Goal: Task Accomplishment & Management: Complete application form

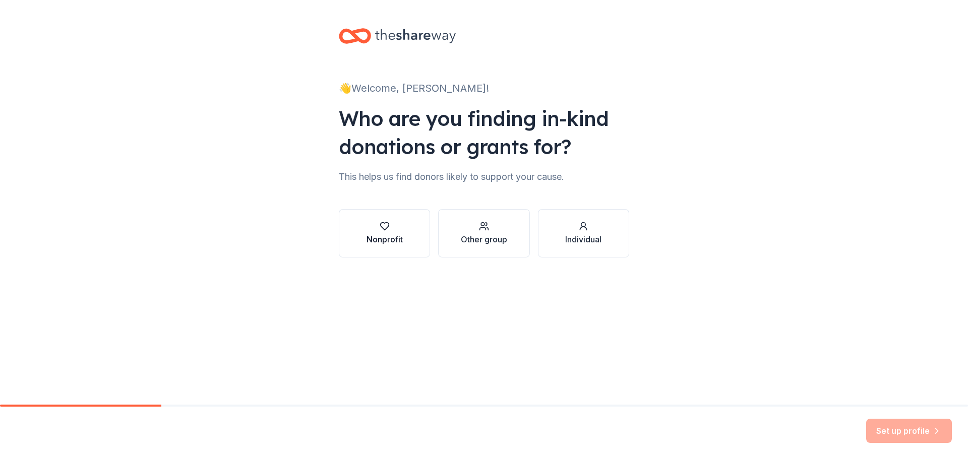
click at [396, 238] on div "Nonprofit" at bounding box center [384, 239] width 36 height 12
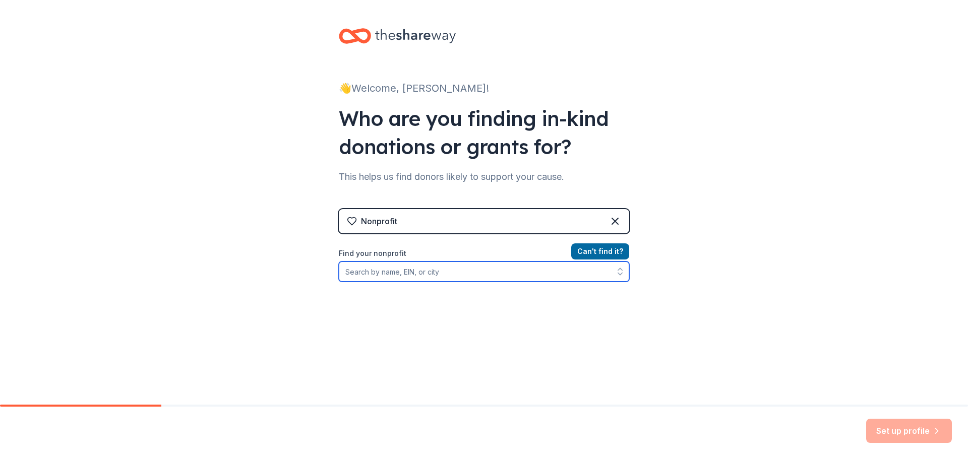
click at [452, 278] on input "Find your nonprofit" at bounding box center [484, 272] width 290 height 20
click at [462, 272] on input "Find your nonprofit" at bounding box center [484, 272] width 290 height 20
click at [464, 276] on input "Find your nonprofit" at bounding box center [484, 272] width 290 height 20
paste input "93-3461488"
type input "93-3461488"
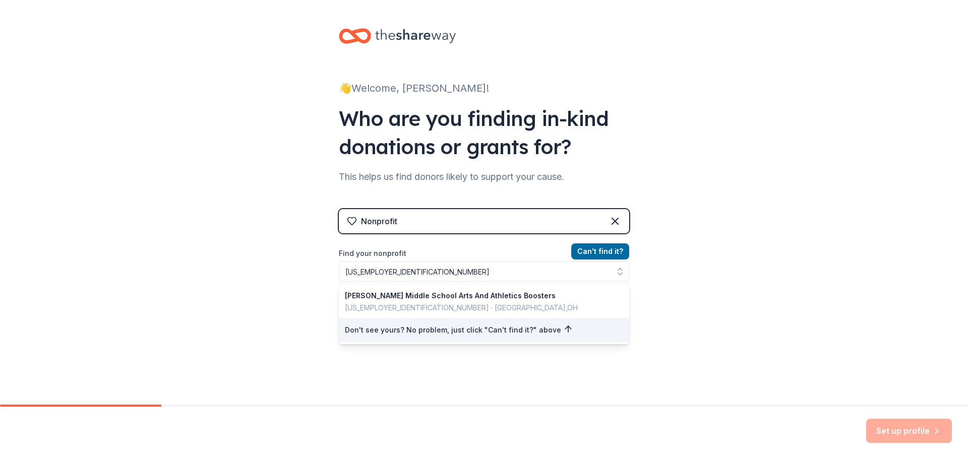
click at [802, 336] on div "👋 Welcome, Jess! Who are you finding in-kind donations or grants for? This help…" at bounding box center [484, 215] width 968 height 431
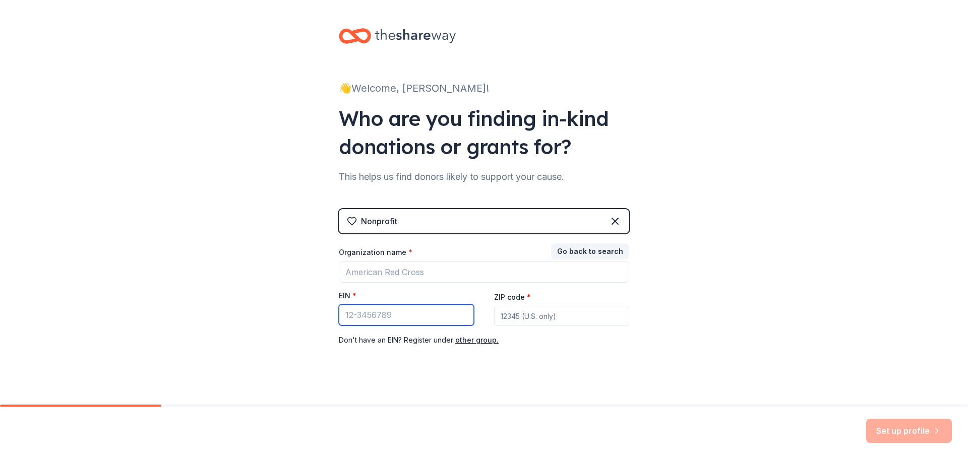
click at [414, 320] on input "EIN *" at bounding box center [406, 314] width 135 height 21
paste input "93-3461488"
type input "93-3461488"
click at [530, 313] on input "ZIP code *" at bounding box center [561, 316] width 135 height 20
type input "1"
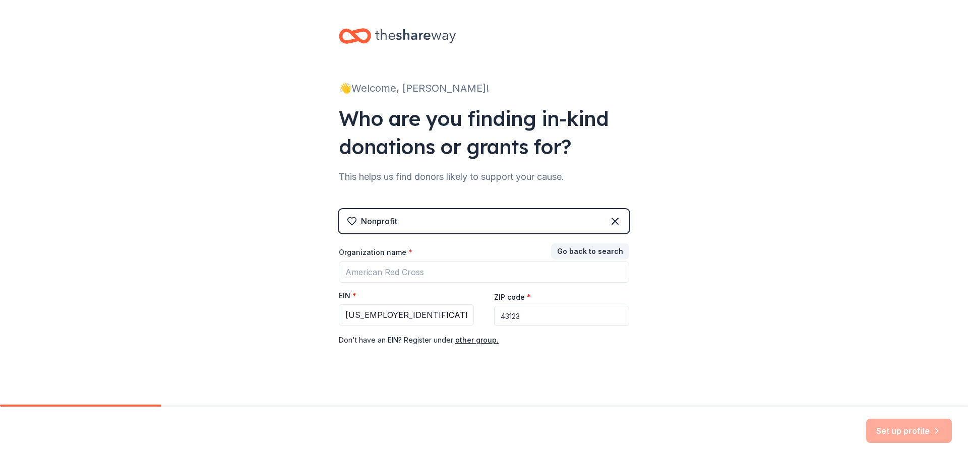
type input "43123"
click at [434, 273] on input "Organization name *" at bounding box center [484, 272] width 290 height 21
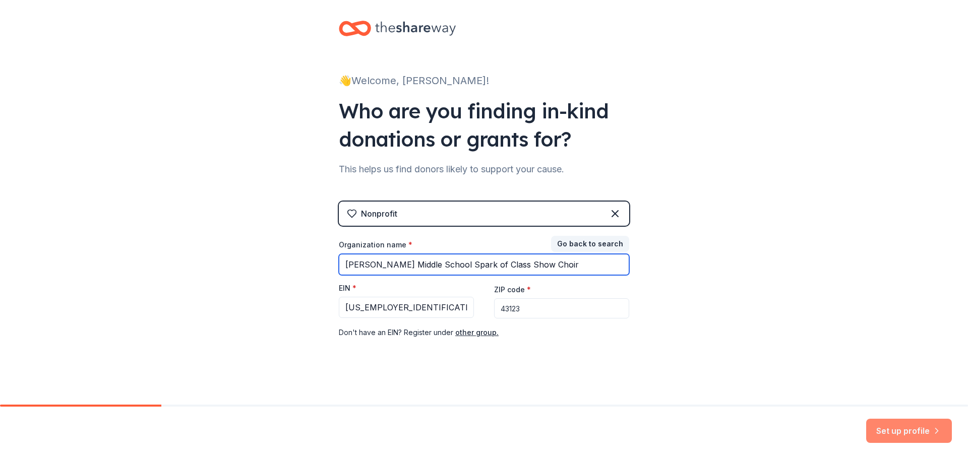
scroll to position [10, 0]
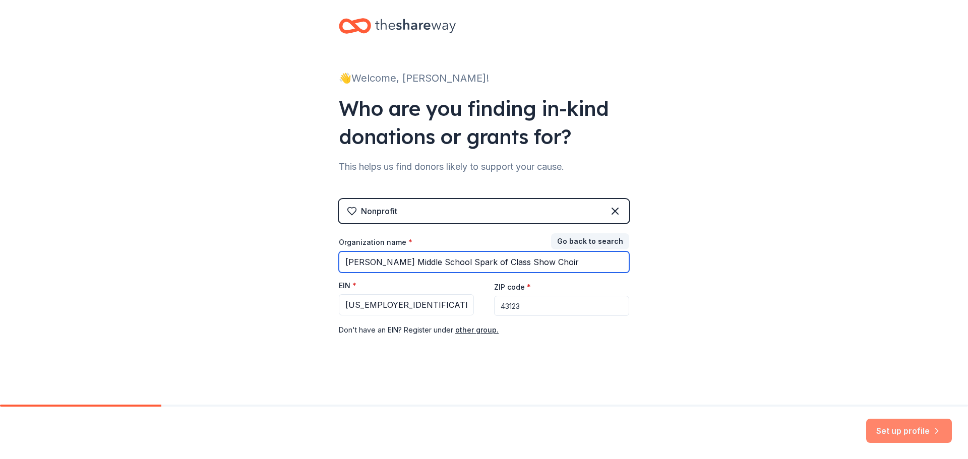
type input "Jackson Middle School Spark of Class Show Choir"
click at [911, 432] on button "Set up profile" at bounding box center [909, 431] width 86 height 24
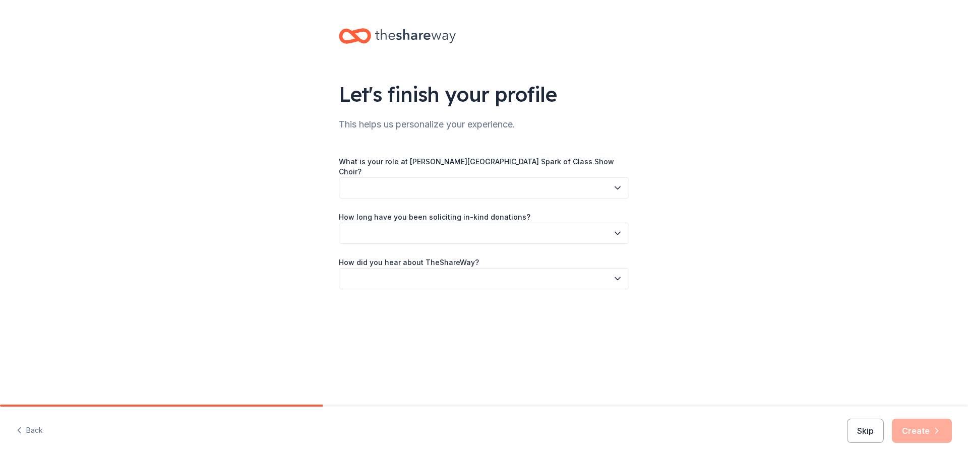
click at [507, 182] on button "button" at bounding box center [484, 187] width 290 height 21
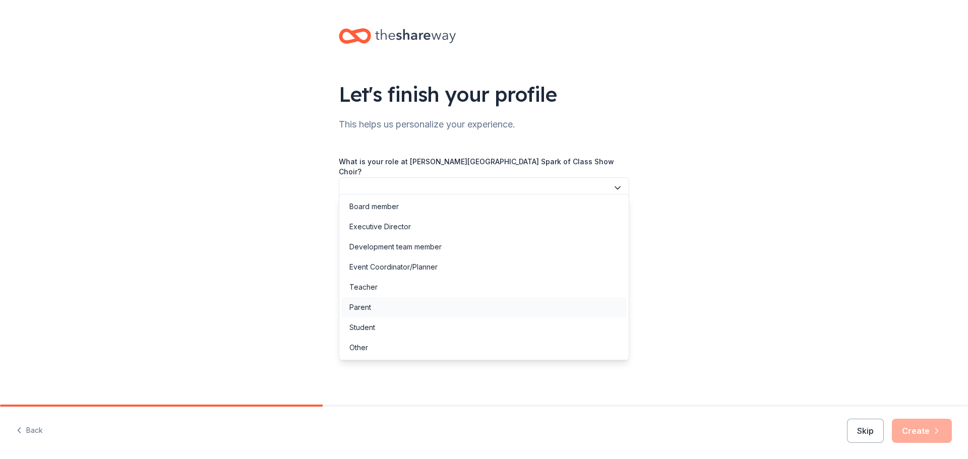
click at [468, 305] on div "Parent" at bounding box center [483, 307] width 285 height 20
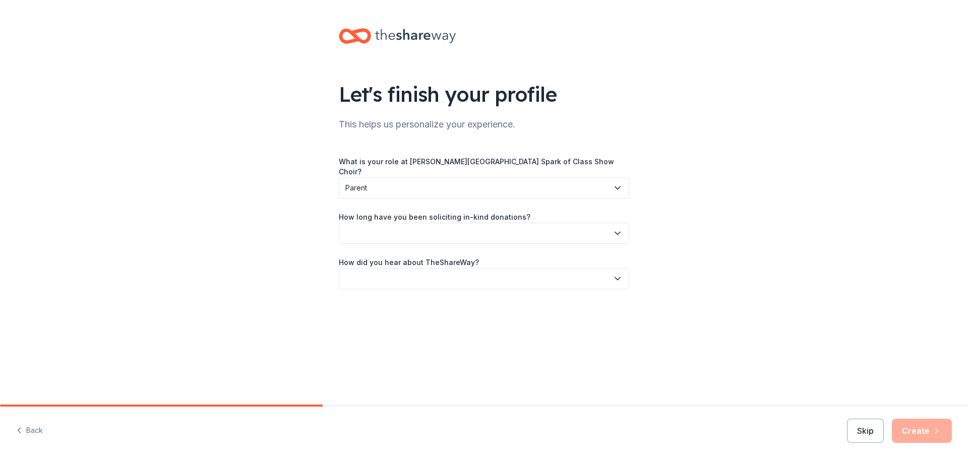
click at [507, 224] on button "button" at bounding box center [484, 233] width 290 height 21
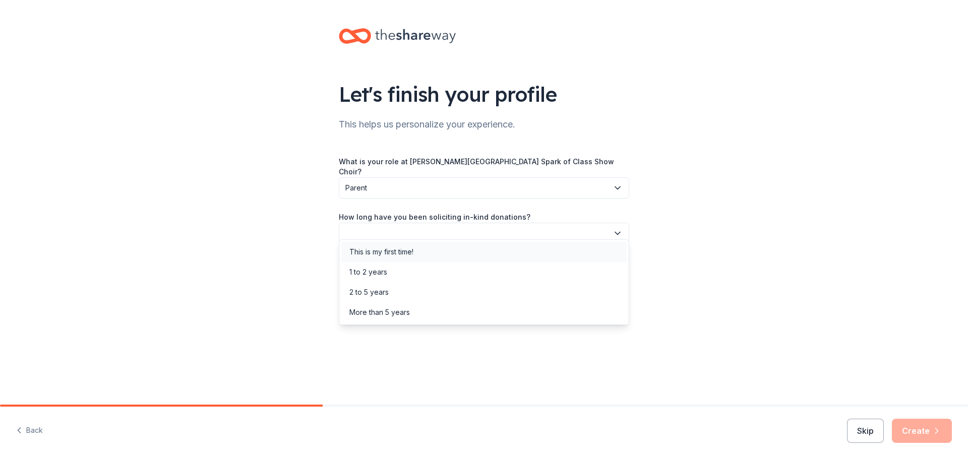
click at [502, 244] on div "This is my first time!" at bounding box center [483, 252] width 285 height 20
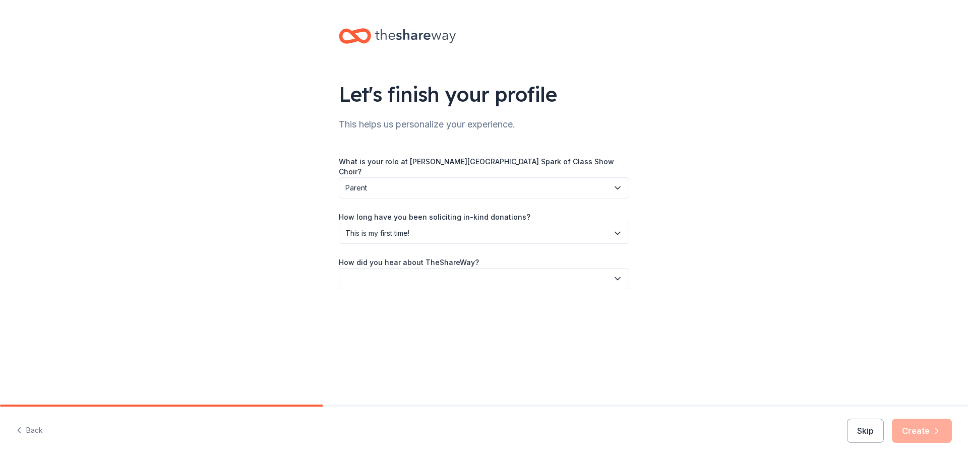
click at [496, 274] on button "button" at bounding box center [484, 278] width 290 height 21
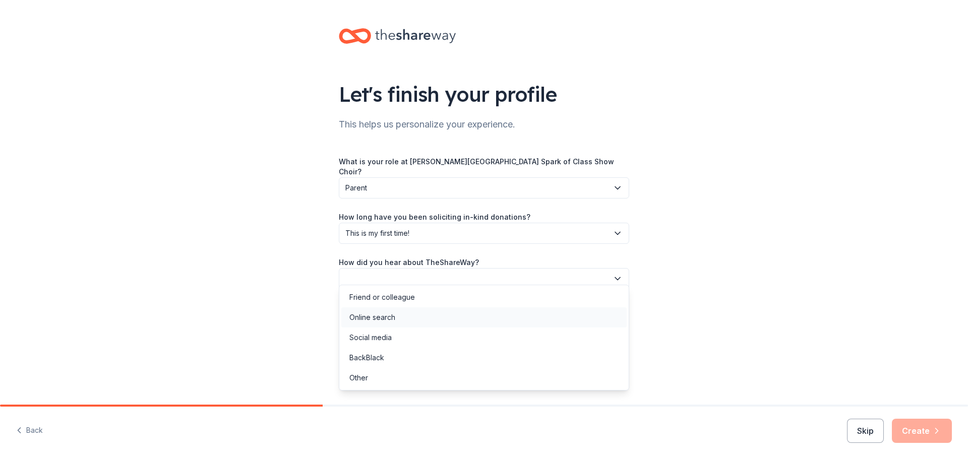
click at [467, 320] on div "Online search" at bounding box center [483, 318] width 285 height 20
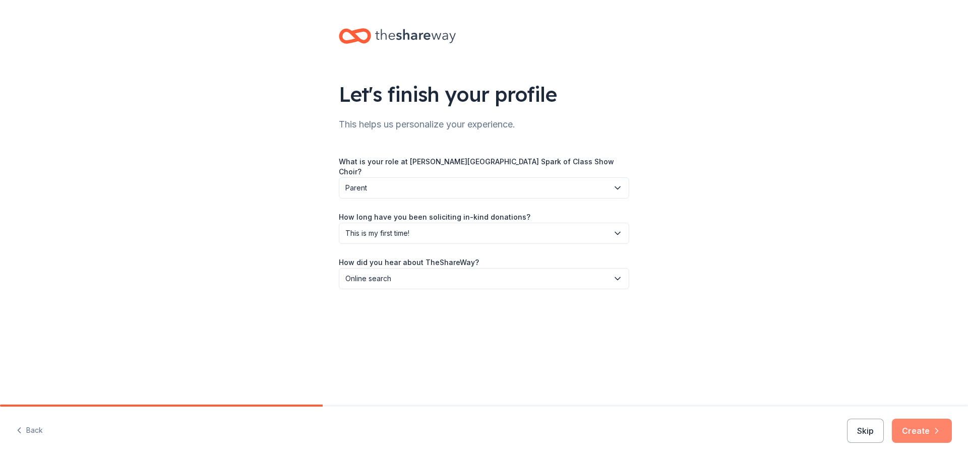
click at [922, 435] on button "Create" at bounding box center [922, 431] width 60 height 24
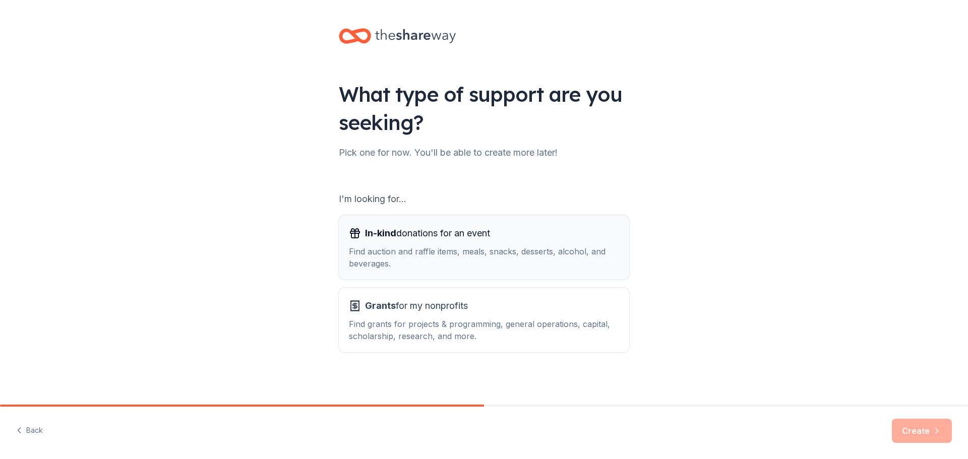
click at [478, 255] on div "Find auction and raffle items, meals, snacks, desserts, alcohol, and beverages." at bounding box center [484, 257] width 270 height 24
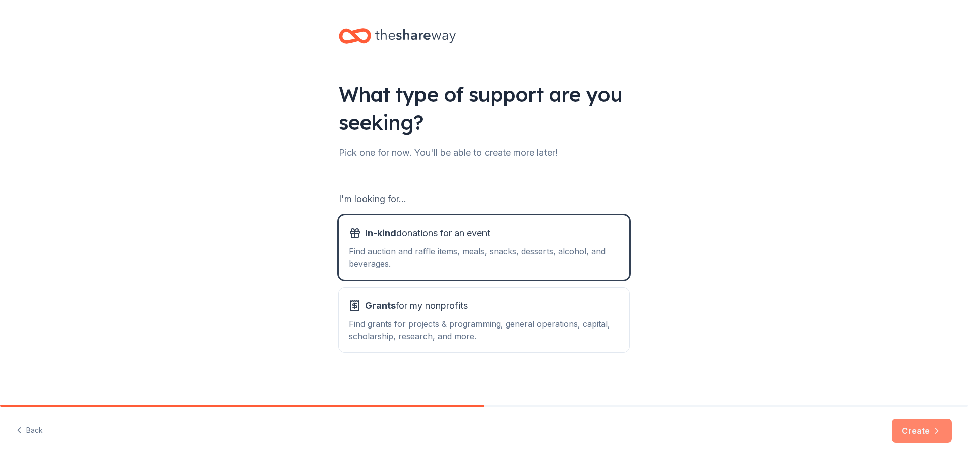
click at [918, 434] on button "Create" at bounding box center [922, 431] width 60 height 24
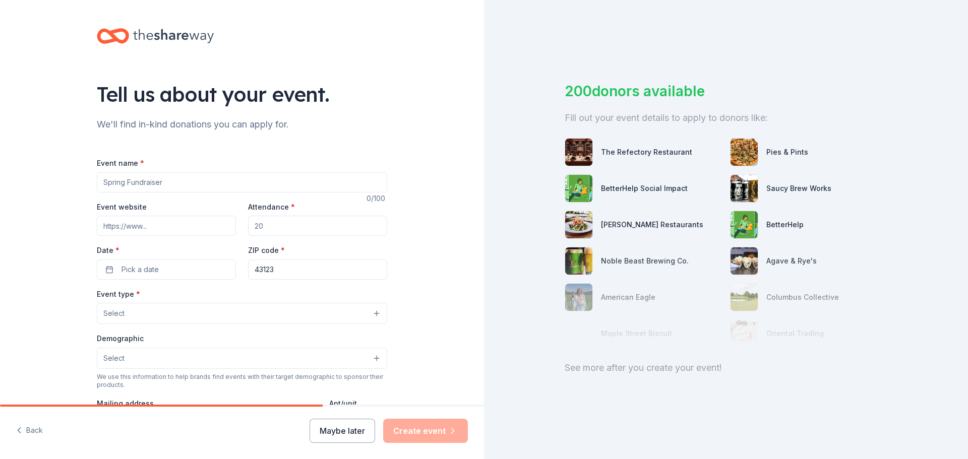
click at [205, 182] on input "Event name *" at bounding box center [242, 182] width 290 height 20
type input "Cabaret Night"
click at [155, 308] on button "Select" at bounding box center [242, 313] width 290 height 21
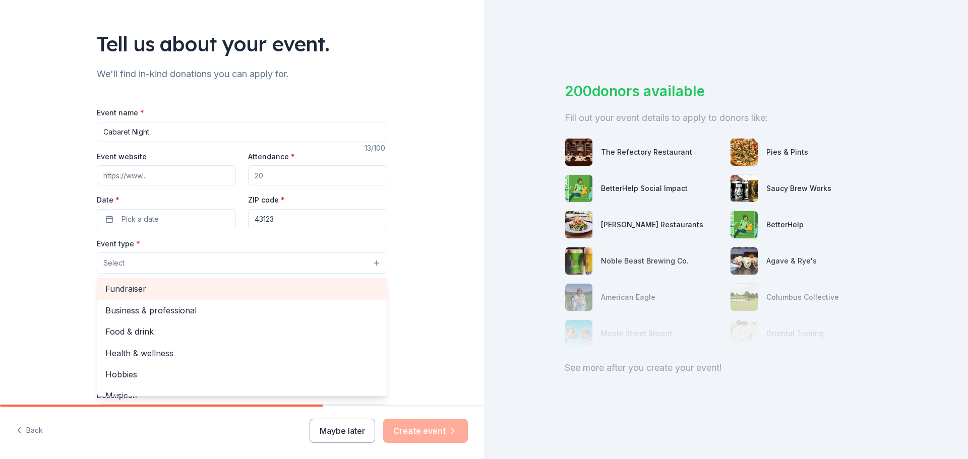
click at [163, 288] on span "Fundraiser" at bounding box center [241, 288] width 273 height 13
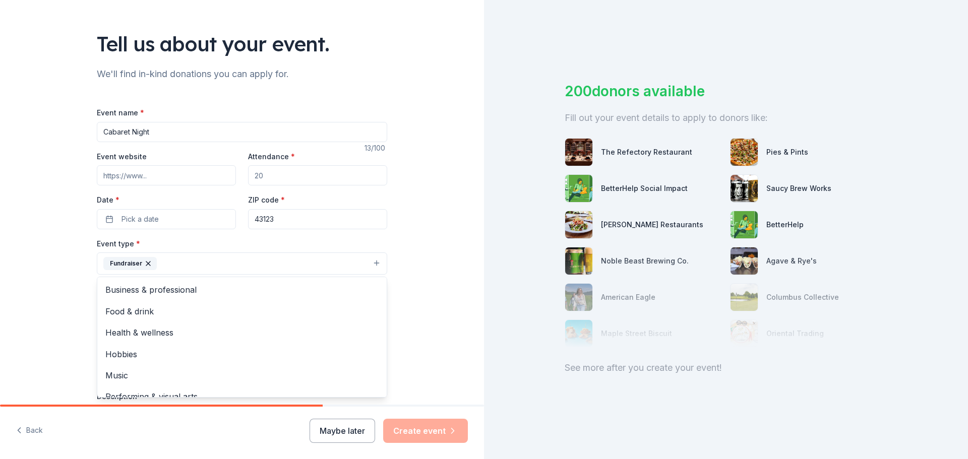
drag, startPoint x: 438, startPoint y: 308, endPoint x: 428, endPoint y: 359, distance: 51.8
click at [428, 359] on div "Tell us about your event. We'll find in-kind donations you can apply for. Event…" at bounding box center [242, 286] width 484 height 672
click at [373, 263] on button "Fundraiser" at bounding box center [242, 264] width 290 height 22
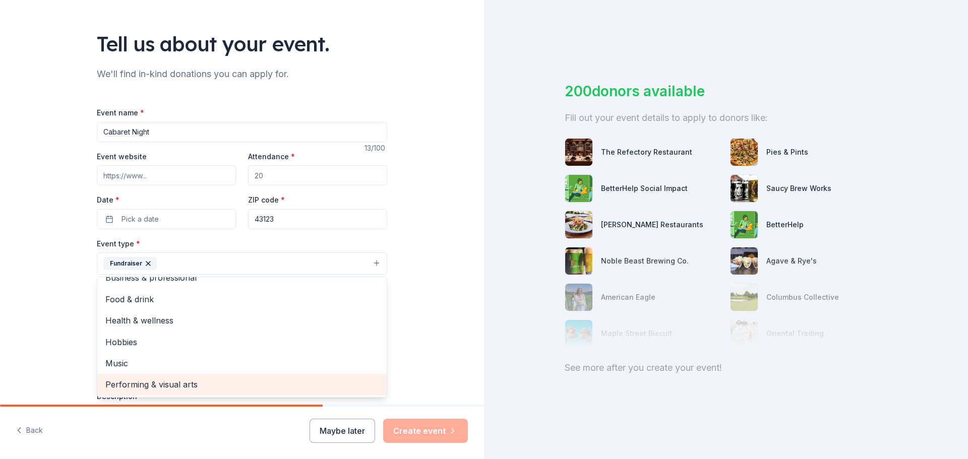
click at [288, 383] on span "Performing & visual arts" at bounding box center [241, 384] width 273 height 13
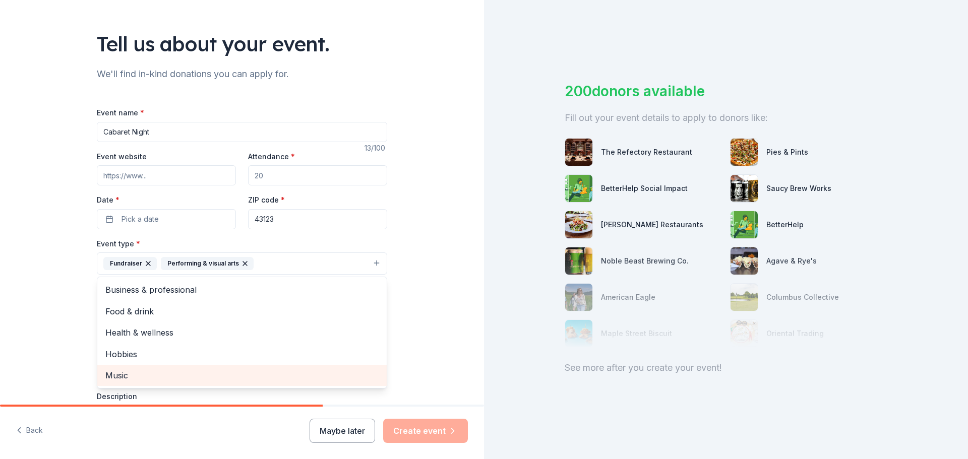
click at [246, 380] on span "Music" at bounding box center [241, 375] width 273 height 13
click at [426, 334] on div "Tell us about your event. We'll find in-kind donations you can apply for. Event…" at bounding box center [242, 286] width 484 height 672
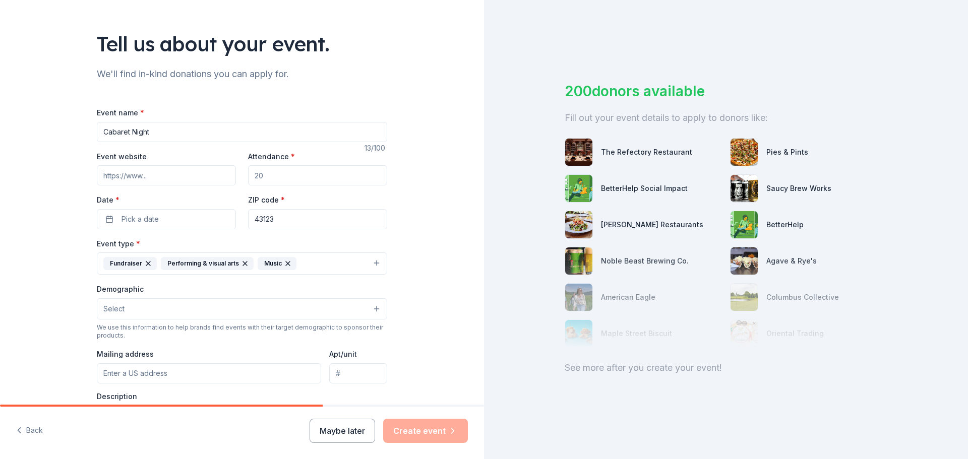
click at [280, 314] on button "Select" at bounding box center [242, 308] width 290 height 21
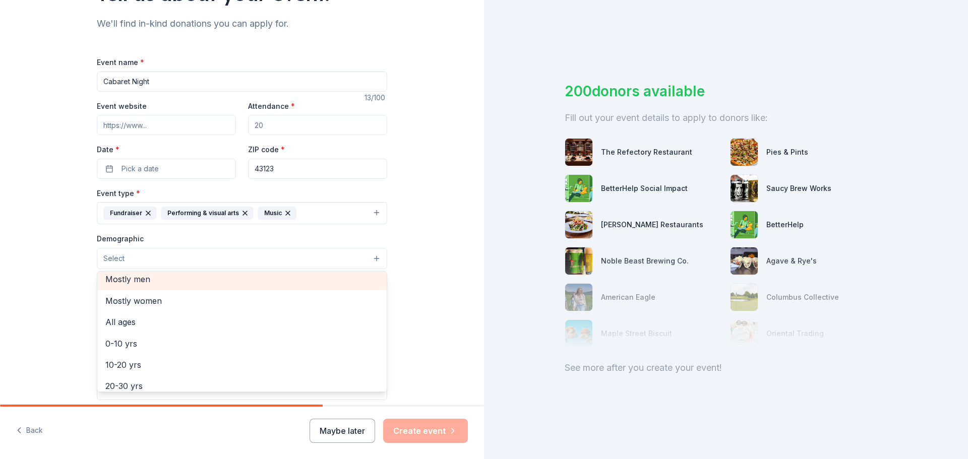
scroll to position [50, 0]
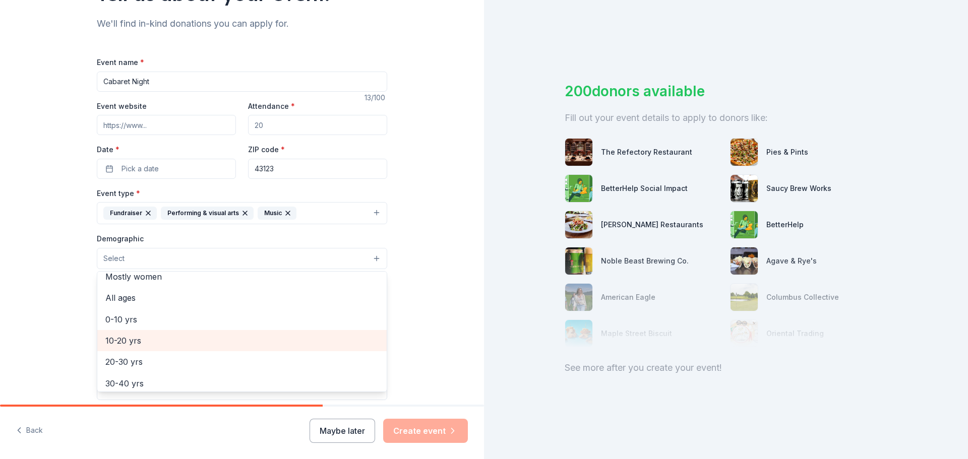
click at [267, 332] on div "10-20 yrs" at bounding box center [241, 340] width 289 height 21
click at [455, 317] on div "Tell us about your event. We'll find in-kind donations you can apply for. Event…" at bounding box center [242, 235] width 484 height 673
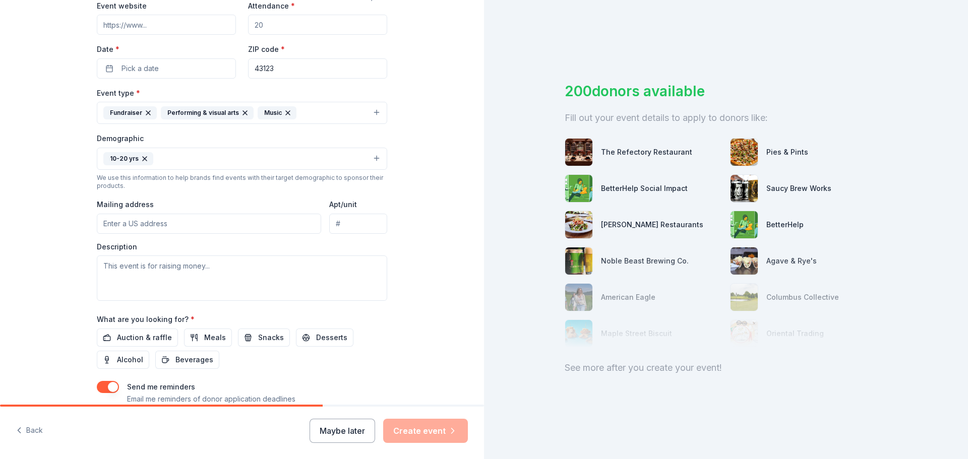
scroll to position [202, 0]
click at [149, 339] on span "Auction & raffle" at bounding box center [144, 337] width 55 height 12
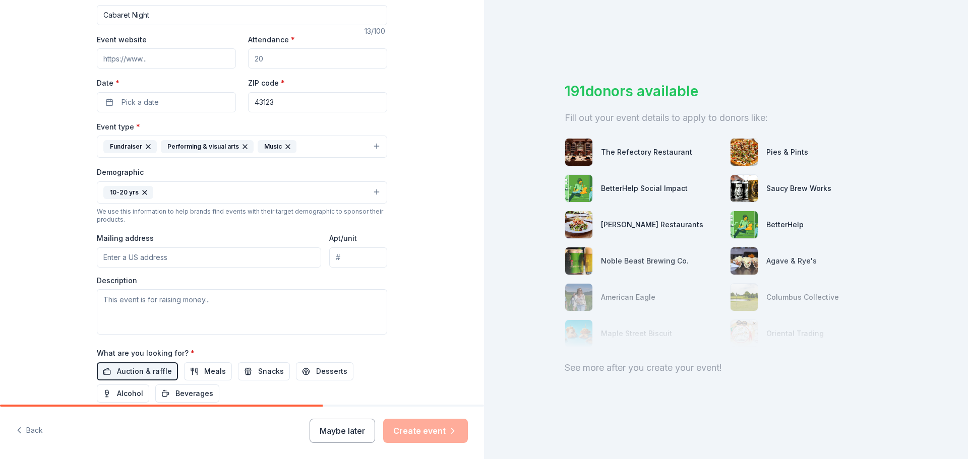
scroll to position [117, 0]
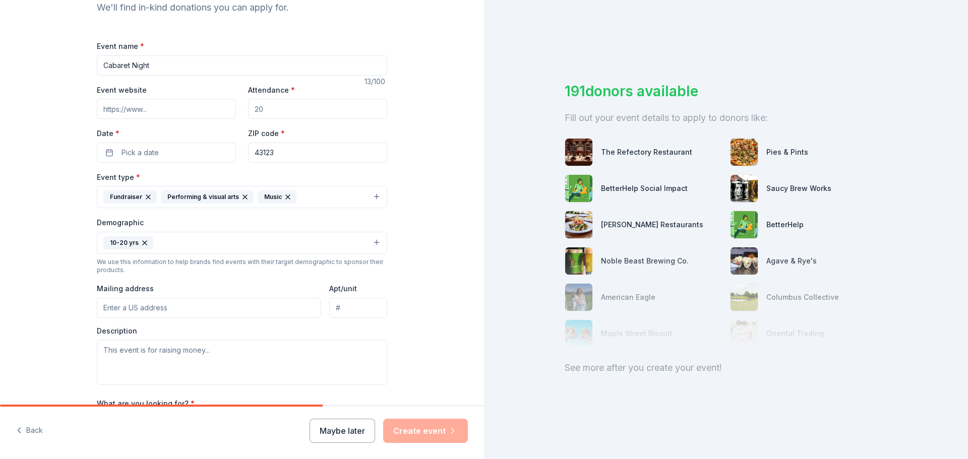
click at [225, 308] on input "Mailing address" at bounding box center [209, 308] width 224 height 20
type input "2771 Holton Road, Grove City, OH, 43123"
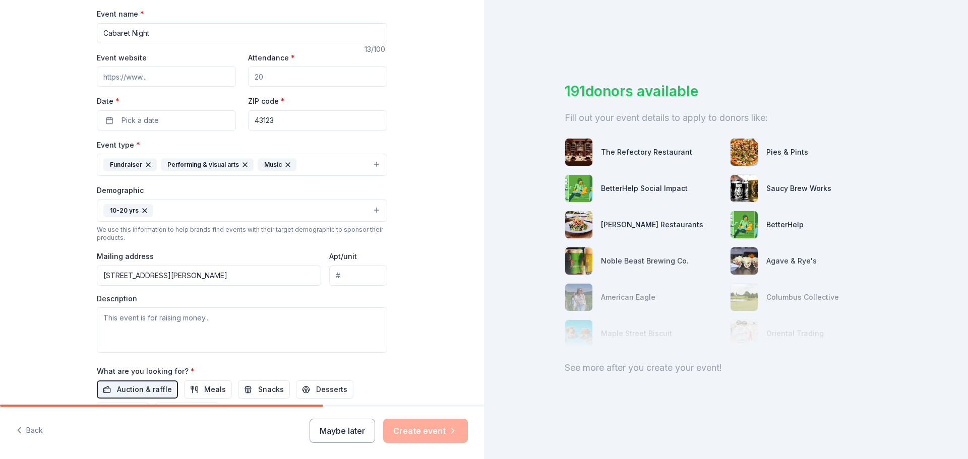
scroll to position [167, 0]
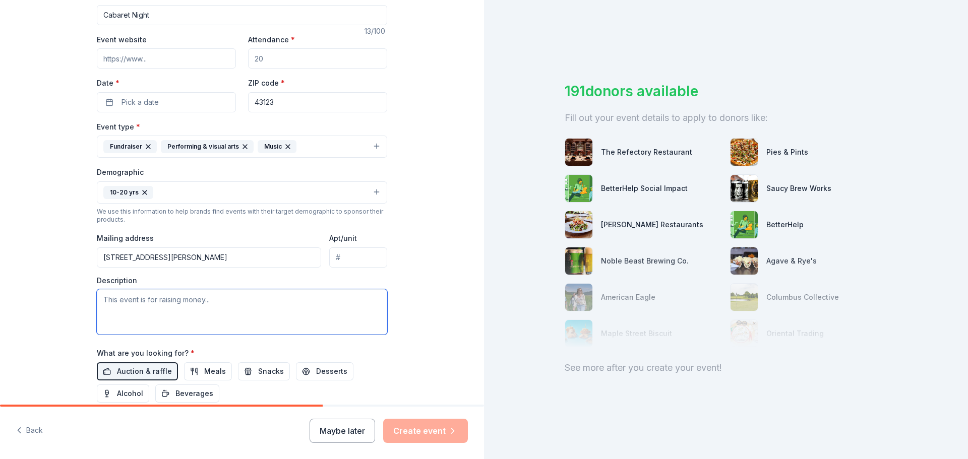
click at [256, 316] on textarea at bounding box center [242, 311] width 290 height 45
paste textarea "The lights dim, the music swells, and the stage comes alive. This is the magic …"
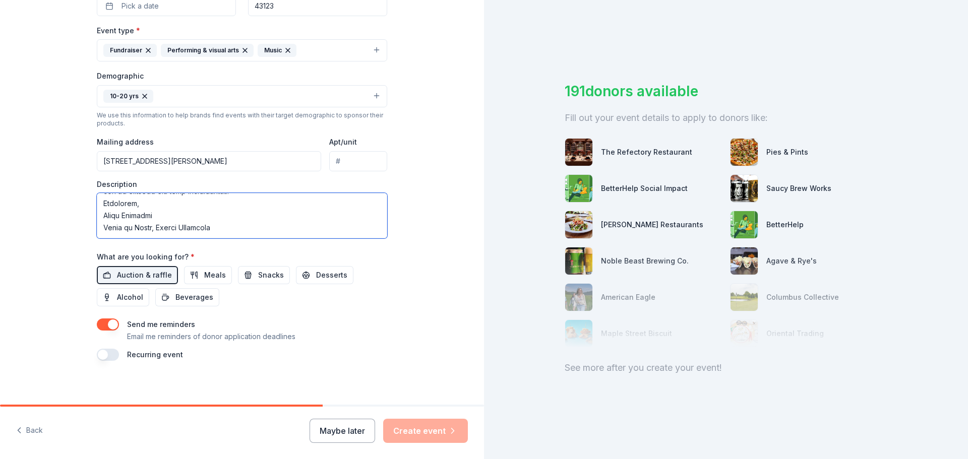
scroll to position [268, 0]
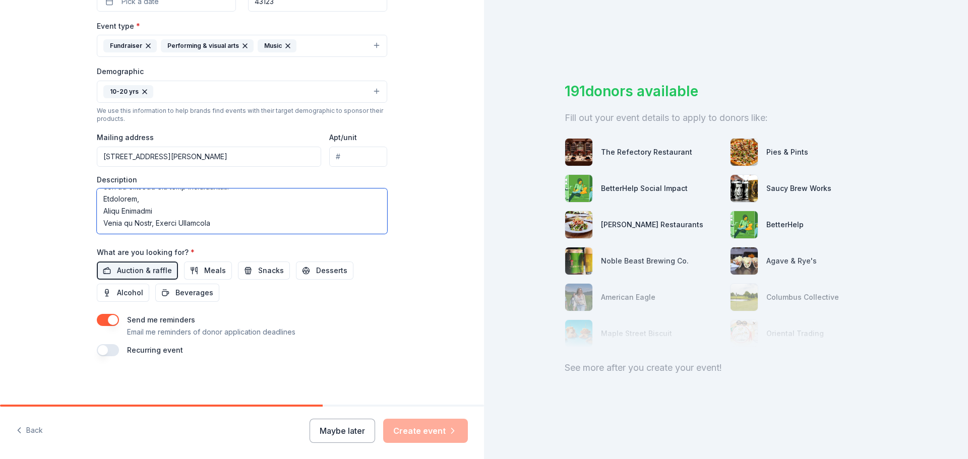
click at [126, 214] on textarea at bounding box center [242, 211] width 290 height 45
click at [188, 230] on textarea at bounding box center [242, 211] width 290 height 45
type textarea "The lights dim, the music swells, and the stage comes alive. This is the magic …"
click at [430, 274] on div "Tell us about your event. We'll find in-kind donations you can apply for. Event…" at bounding box center [242, 68] width 484 height 673
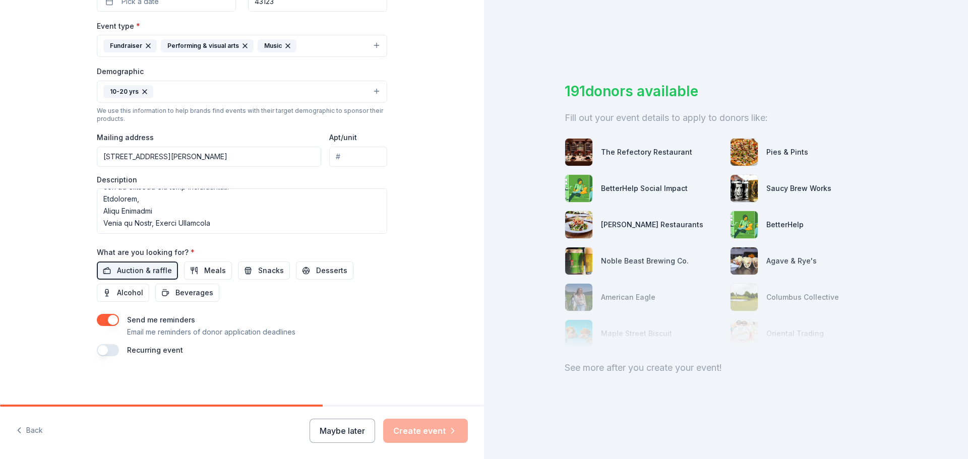
click at [108, 320] on button "button" at bounding box center [108, 320] width 22 height 12
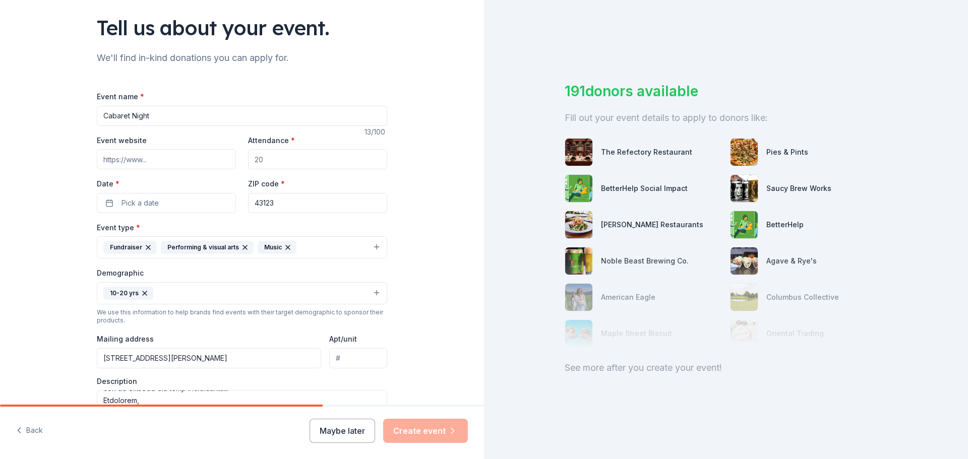
scroll to position [16, 0]
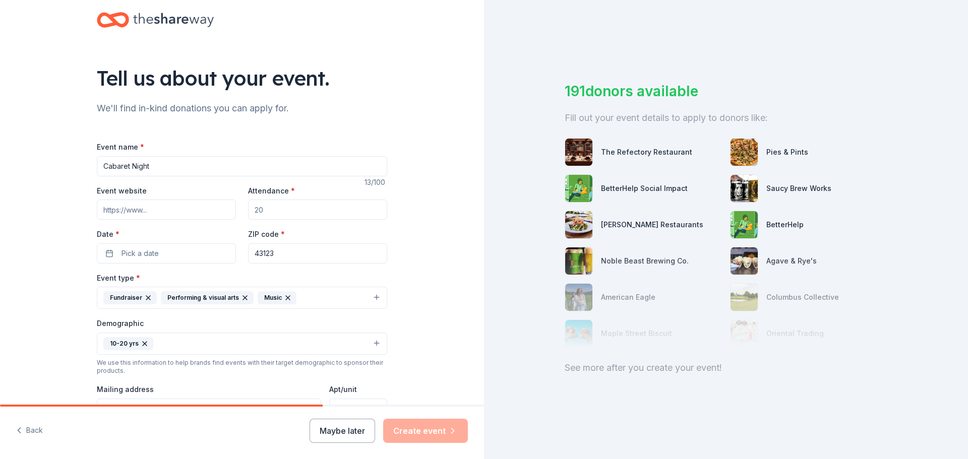
click at [293, 215] on input "Attendance *" at bounding box center [317, 210] width 139 height 20
click at [131, 210] on input "Event website" at bounding box center [166, 210] width 139 height 20
click at [138, 216] on input "Event website" at bounding box center [166, 210] width 139 height 20
paste input "https://www.zeffy.com/en-US/ticketing/807917b5-7c4a-4ddd-ae0c-9e2b4786f184"
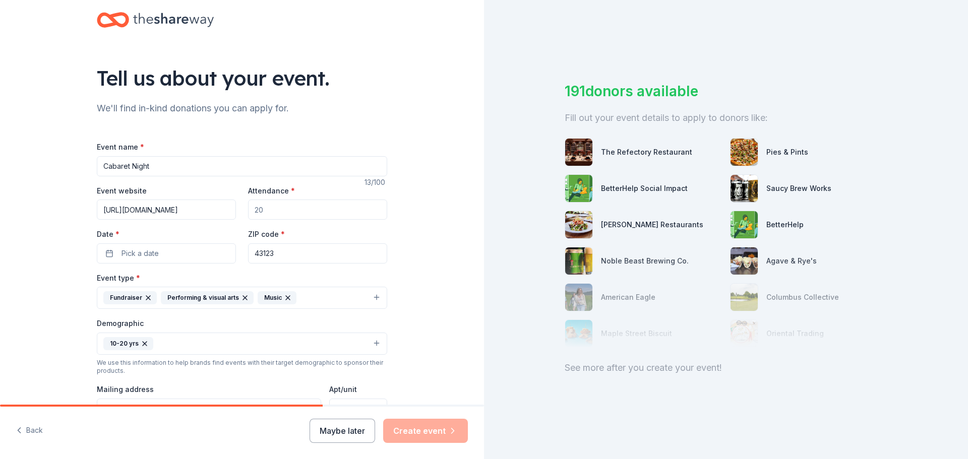
type input "https://www.zeffy.com/en-US/ticketing/807917b5-7c4a-4ddd-ae0c-9e2b4786f184"
click at [277, 215] on input "Attendance *" at bounding box center [317, 210] width 139 height 20
type input "200"
click at [208, 251] on button "Pick a date" at bounding box center [166, 253] width 139 height 20
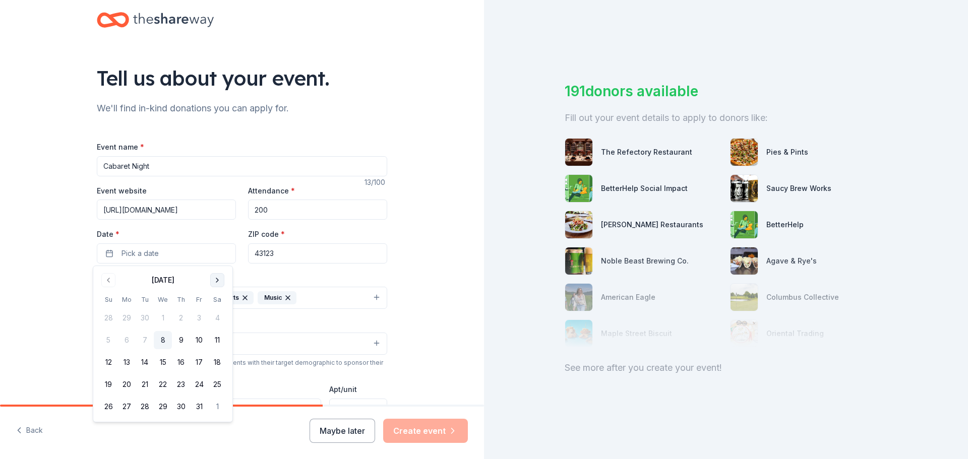
click at [214, 280] on button "Go to next month" at bounding box center [217, 280] width 14 height 14
click at [197, 382] on button "21" at bounding box center [199, 385] width 18 height 18
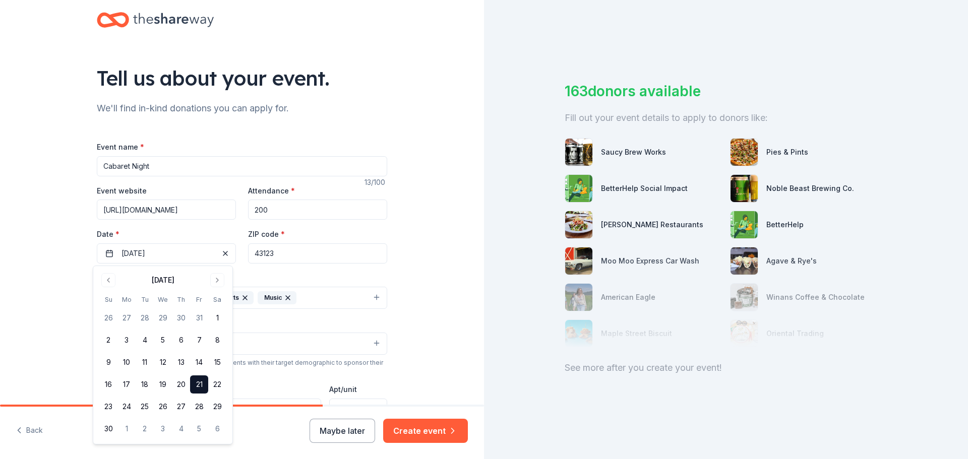
click at [416, 299] on div "Tell us about your event. We'll find in-kind donations you can apply for. Event…" at bounding box center [242, 320] width 484 height 673
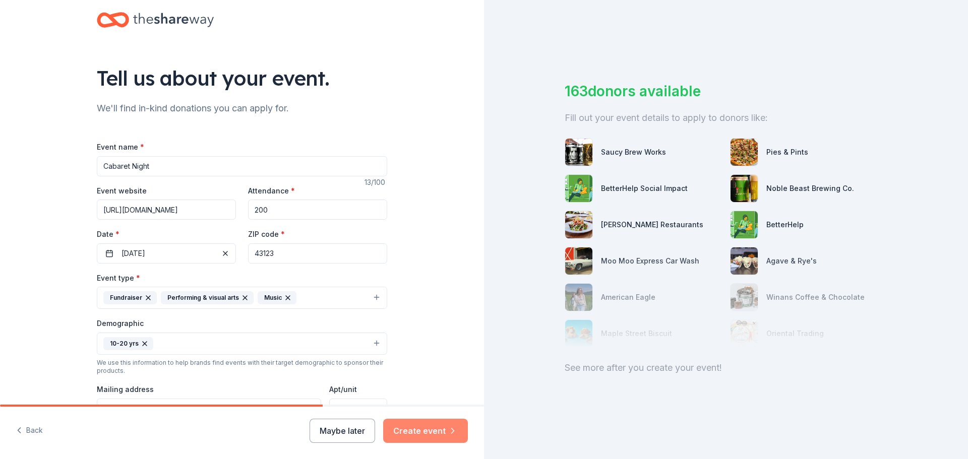
click at [439, 428] on button "Create event" at bounding box center [425, 431] width 85 height 24
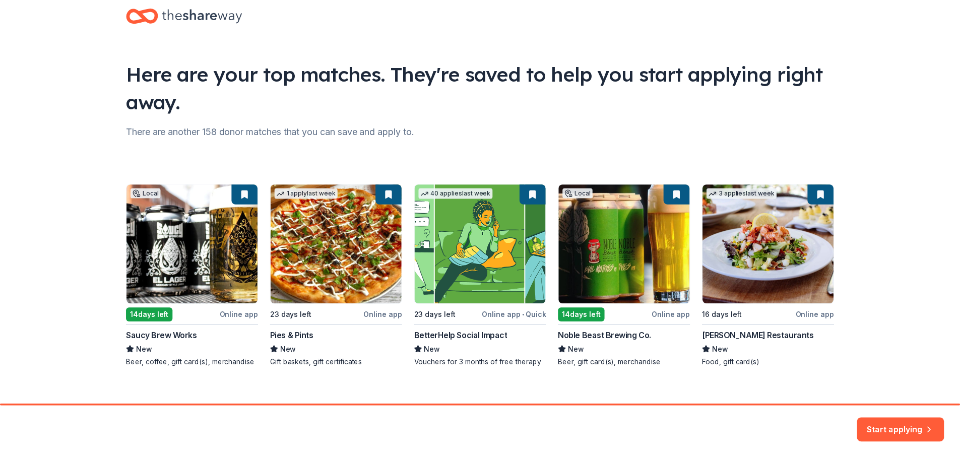
scroll to position [33, 0]
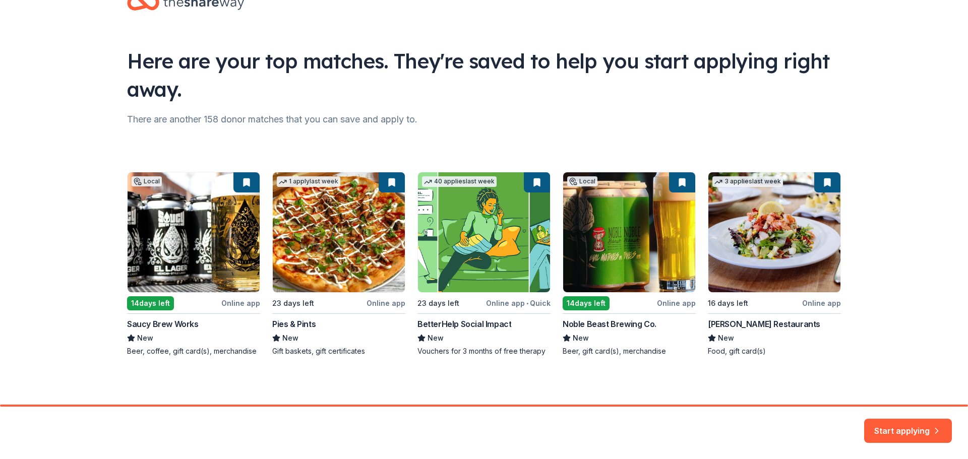
click at [768, 266] on div "Local 14 days left Online app Saucy Brew Works New Beer, coffee, gift card(s), …" at bounding box center [484, 264] width 714 height 185
click at [813, 303] on div "Local 14 days left Online app Saucy Brew Works New Beer, coffee, gift card(s), …" at bounding box center [484, 264] width 714 height 185
click at [769, 330] on div "Local 14 days left Online app Saucy Brew Works New Beer, coffee, gift card(s), …" at bounding box center [484, 264] width 714 height 185
click at [902, 427] on button "Start applying" at bounding box center [908, 425] width 88 height 24
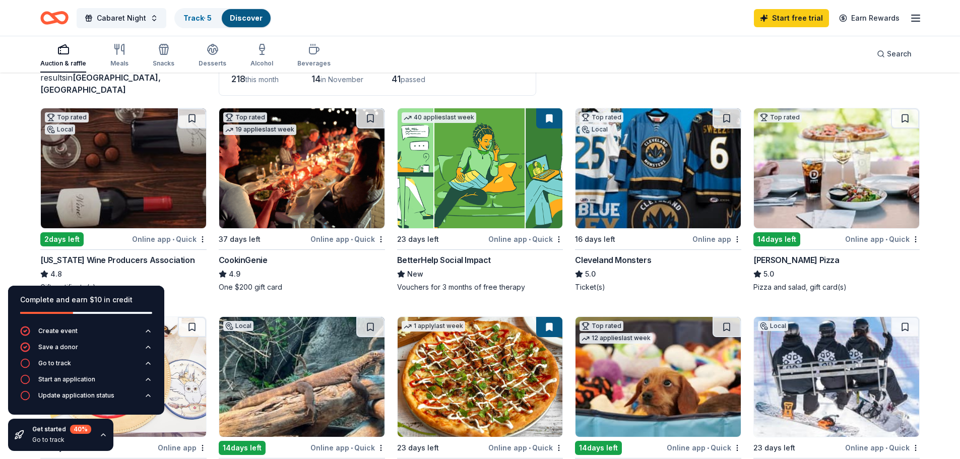
scroll to position [101, 0]
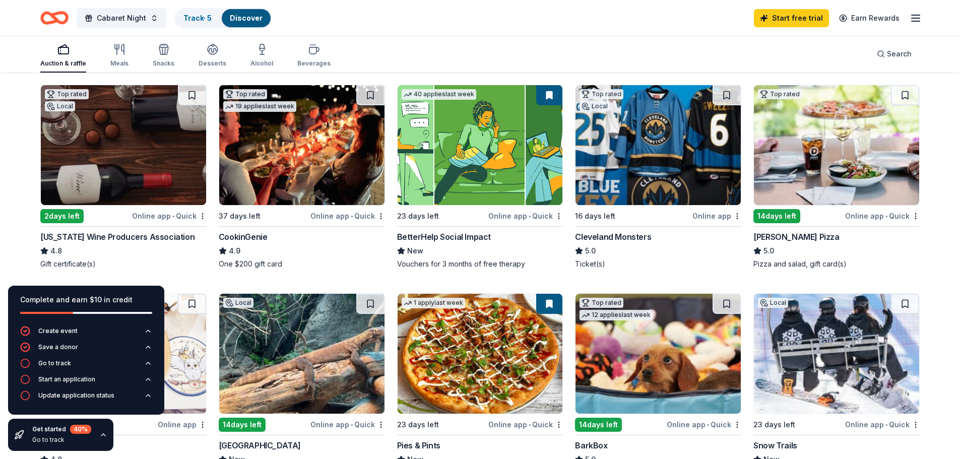
click at [330, 188] on img at bounding box center [301, 145] width 165 height 120
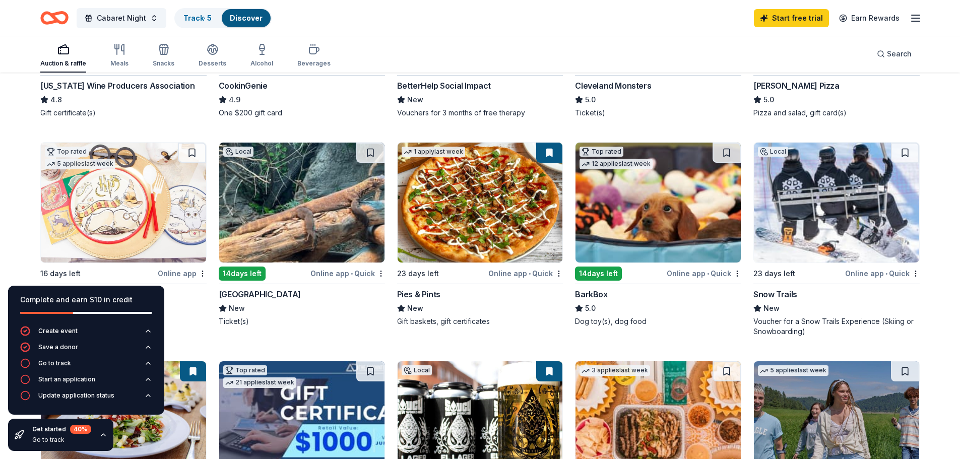
scroll to position [302, 0]
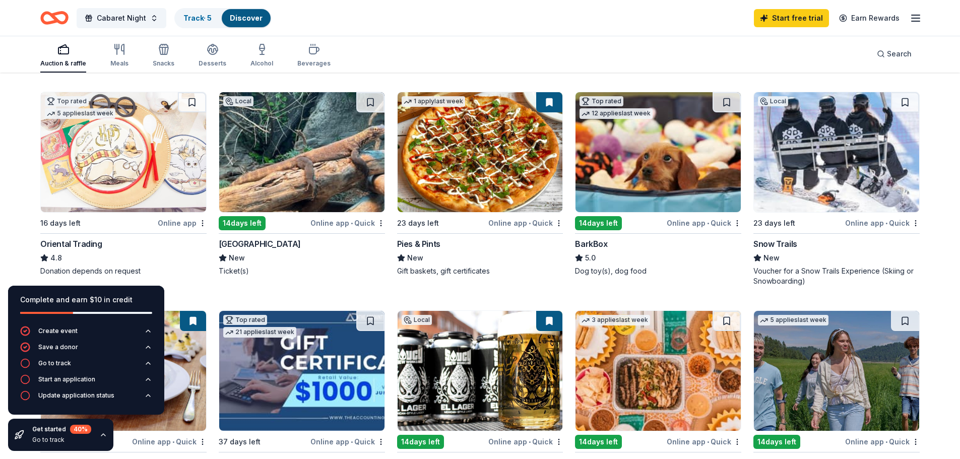
click at [344, 191] on img at bounding box center [301, 152] width 165 height 120
click at [679, 169] on img at bounding box center [658, 152] width 165 height 120
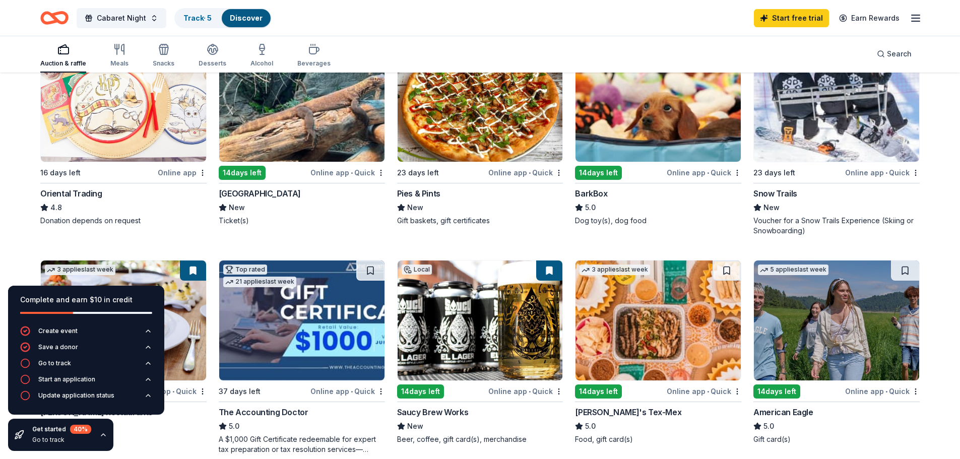
click at [848, 144] on img at bounding box center [836, 102] width 165 height 120
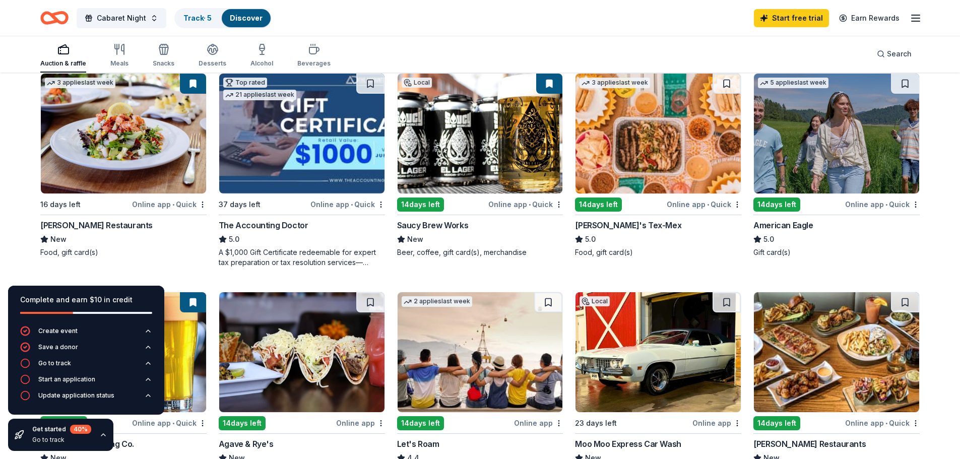
scroll to position [555, 0]
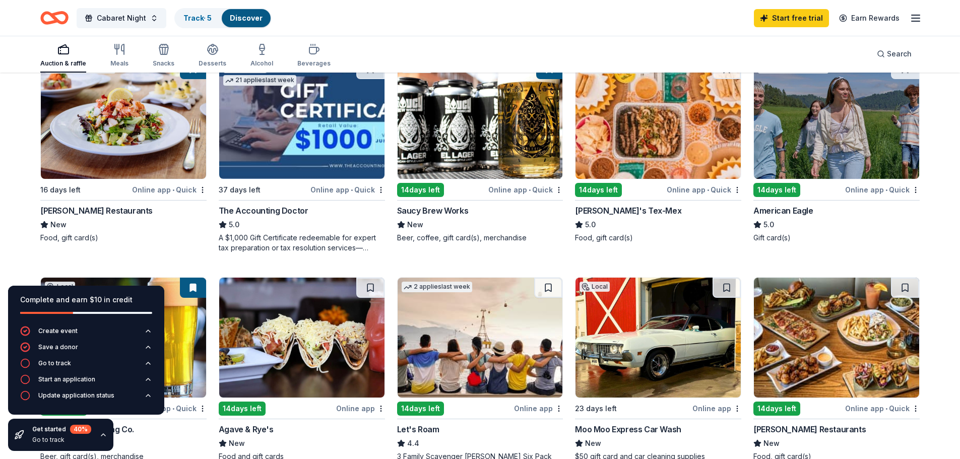
click at [175, 170] on img at bounding box center [123, 119] width 165 height 120
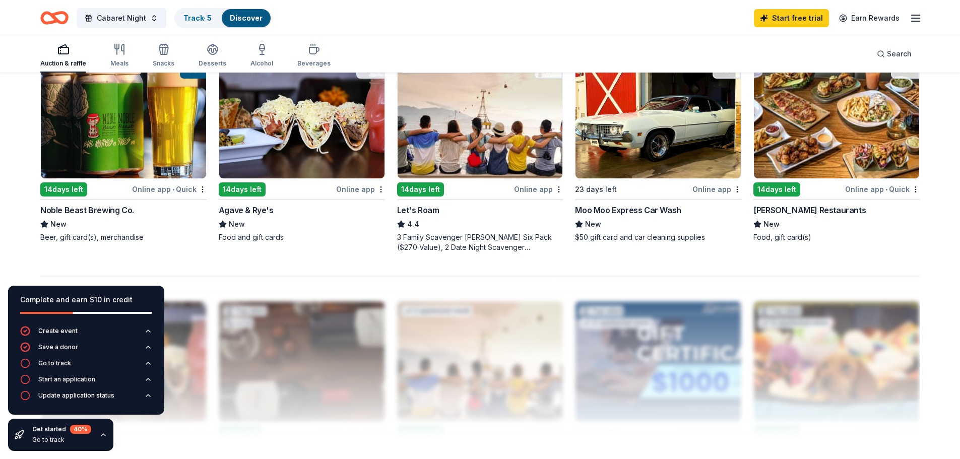
scroll to position [756, 0]
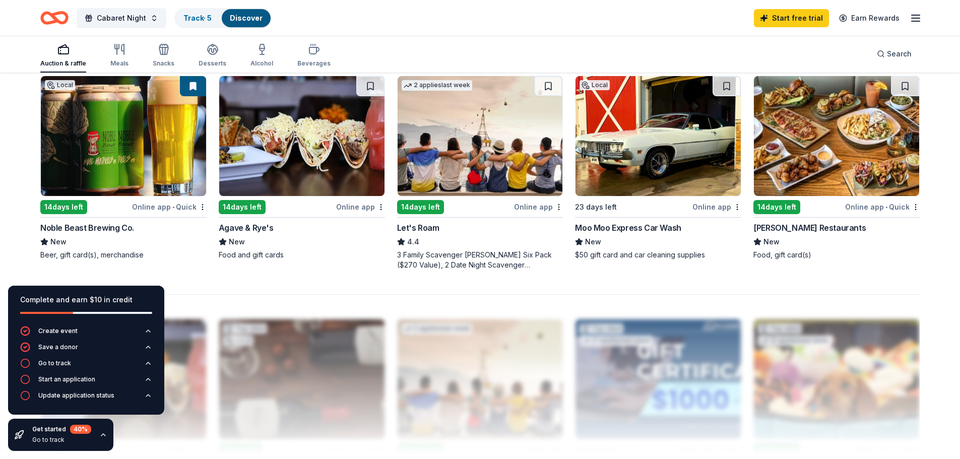
click at [647, 229] on div "Moo Moo Express Car Wash" at bounding box center [628, 228] width 106 height 12
click at [117, 52] on icon "button" at bounding box center [117, 49] width 0 height 10
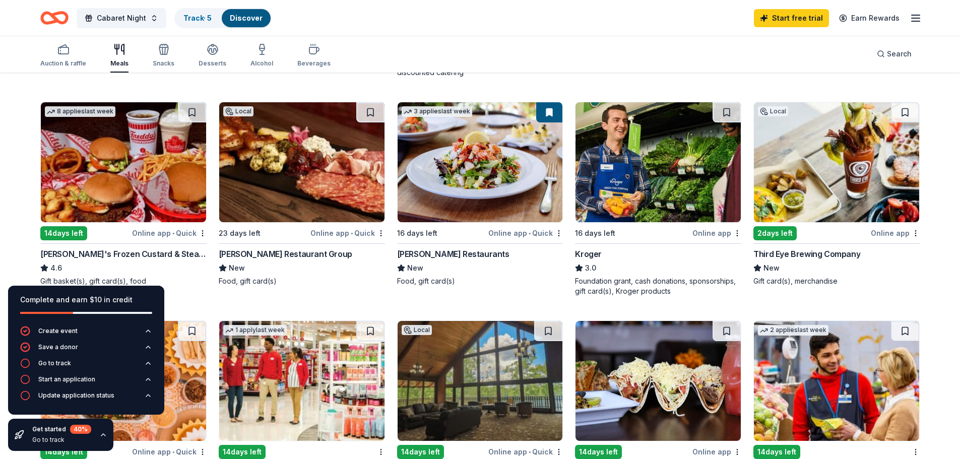
scroll to position [353, 0]
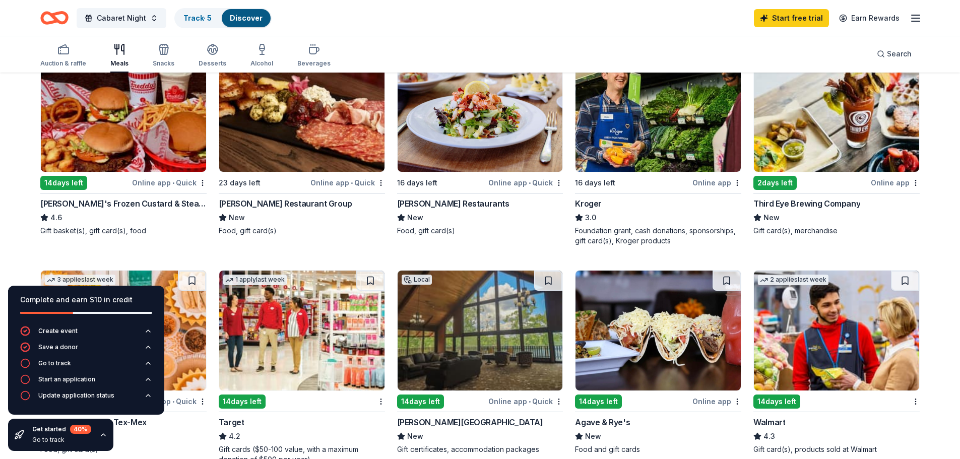
click at [177, 136] on img at bounding box center [123, 112] width 165 height 120
click at [180, 182] on div "Online app • Quick" at bounding box center [169, 182] width 75 height 13
click at [167, 50] on icon "button" at bounding box center [164, 49] width 12 height 12
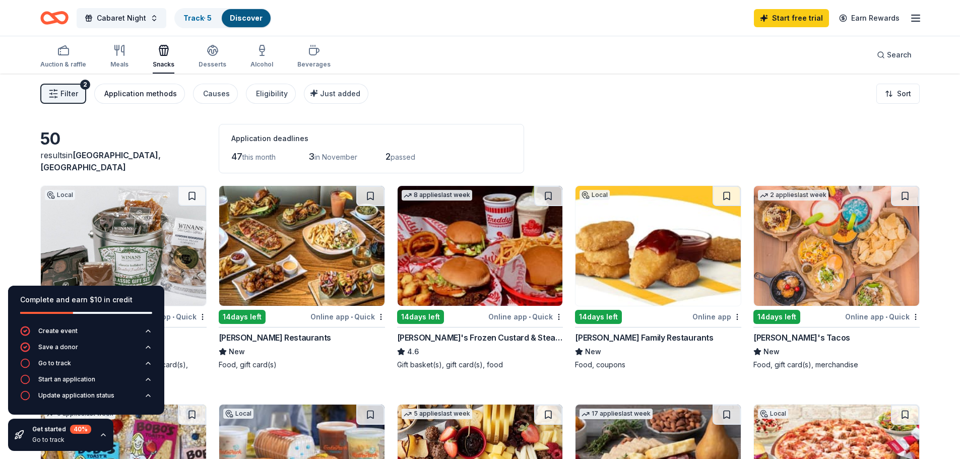
click at [155, 100] on button "Application methods" at bounding box center [139, 94] width 91 height 20
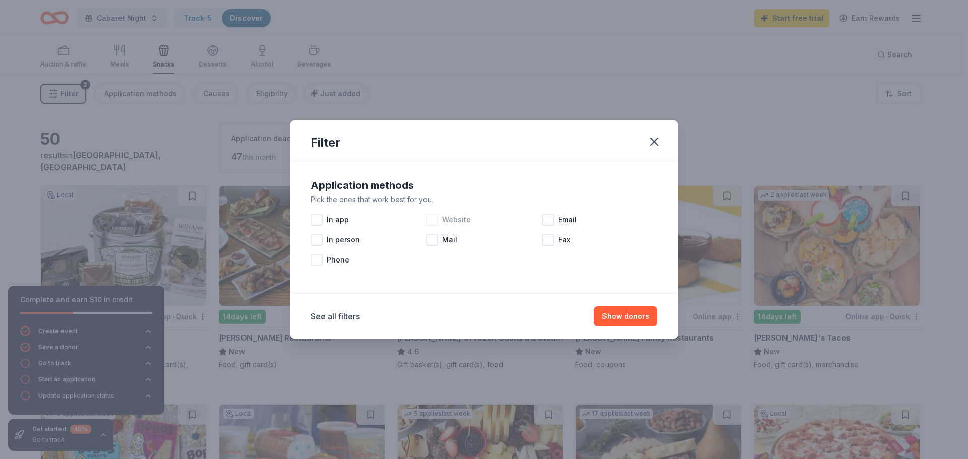
click at [434, 218] on div at bounding box center [432, 220] width 12 height 12
click at [621, 317] on button "Show 30 donors" at bounding box center [620, 316] width 73 height 20
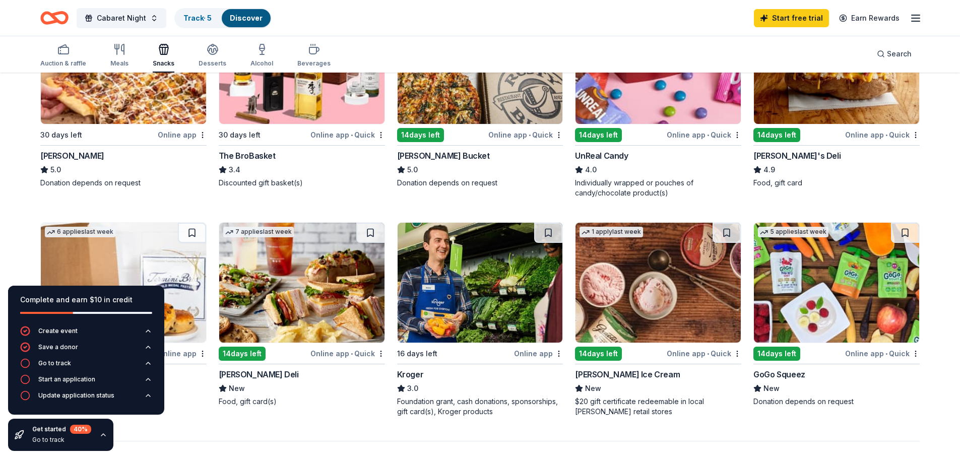
scroll to position [605, 0]
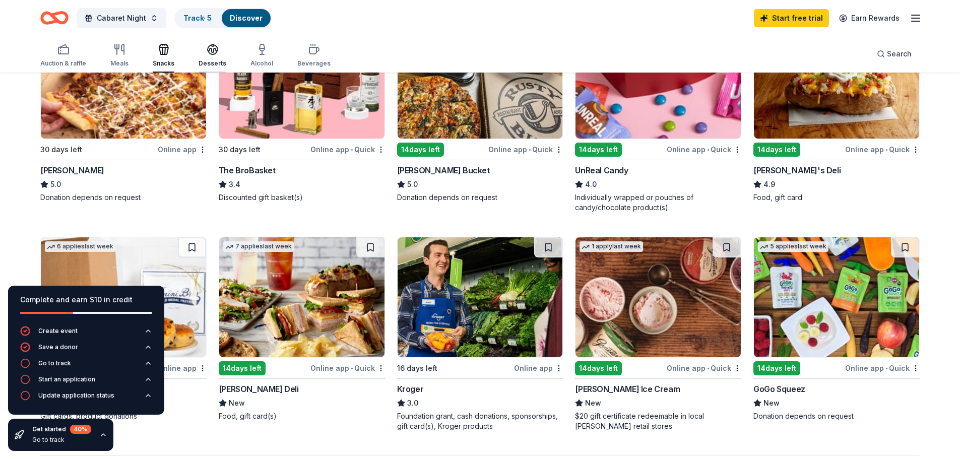
click at [215, 58] on div "Desserts" at bounding box center [213, 55] width 28 height 24
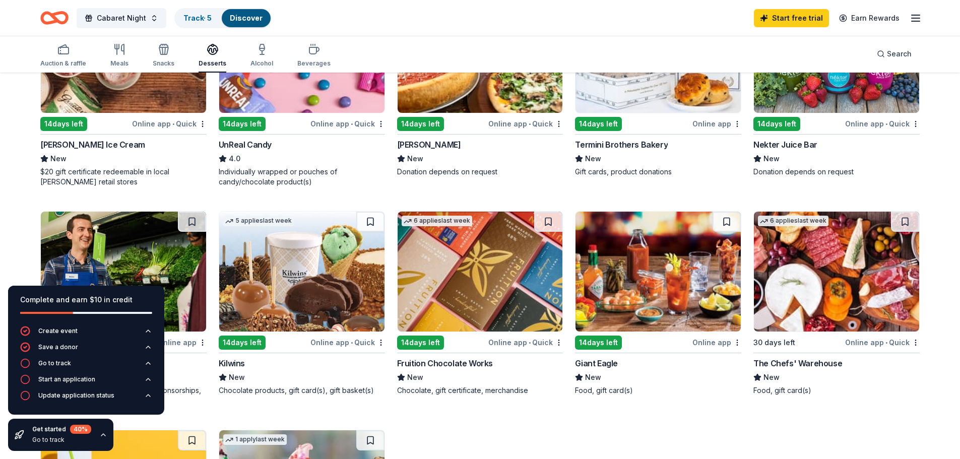
scroll to position [353, 0]
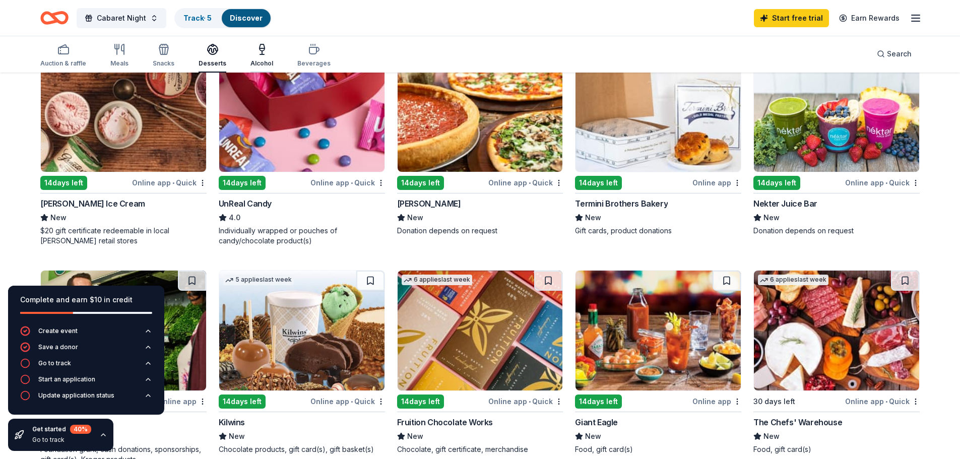
click at [262, 54] on icon "button" at bounding box center [262, 49] width 12 height 12
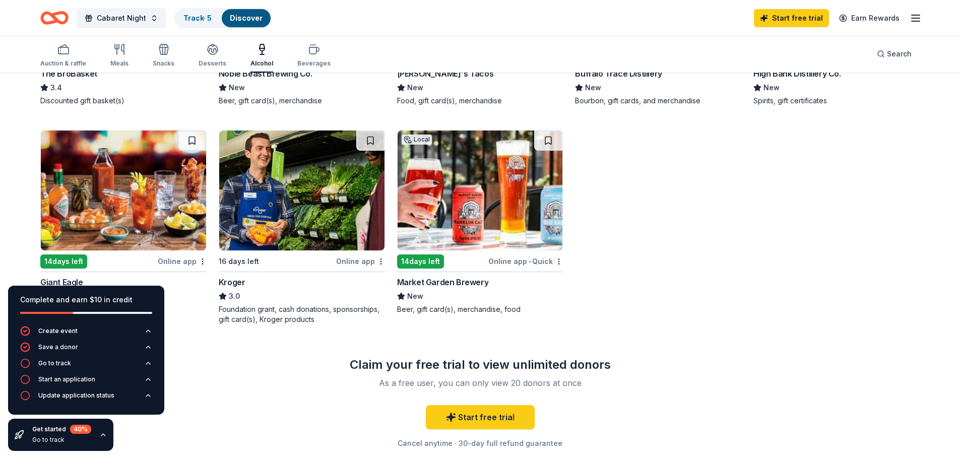
scroll to position [504, 0]
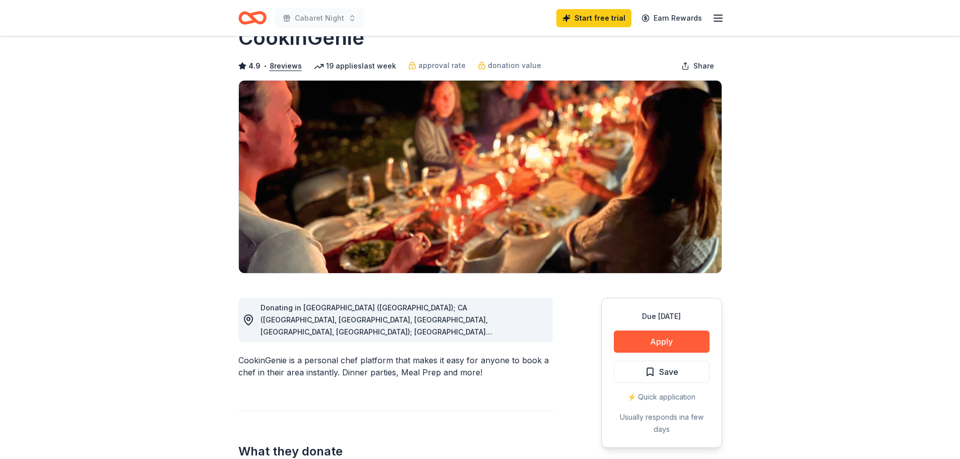
scroll to position [50, 0]
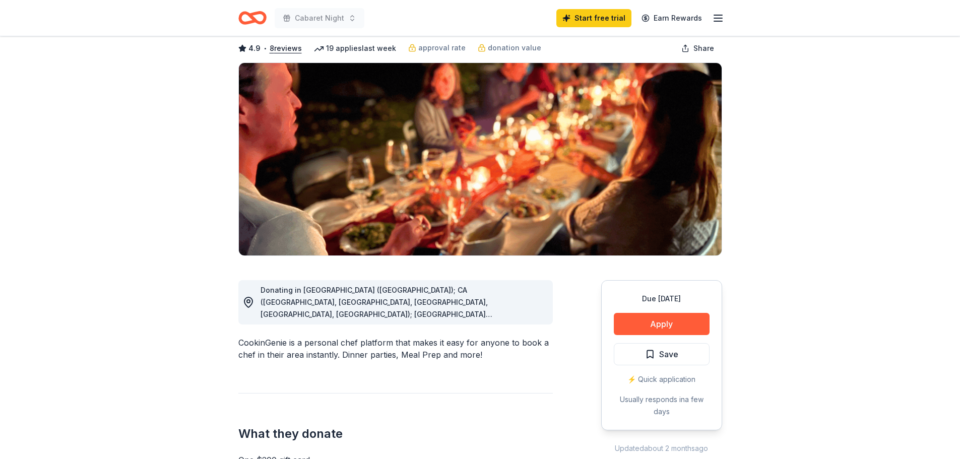
click at [472, 305] on span "Donating in AZ (Maricopa County); CA (Los Angeles County, Riverside County, San…" at bounding box center [394, 411] width 267 height 251
click at [494, 314] on span "Donating in AZ (Maricopa County); CA (Los Angeles County, Riverside County, San…" at bounding box center [394, 411] width 267 height 251
click at [506, 311] on span "Donating in AZ (Maricopa County); CA (Los Angeles County, Riverside County, San…" at bounding box center [394, 411] width 267 height 251
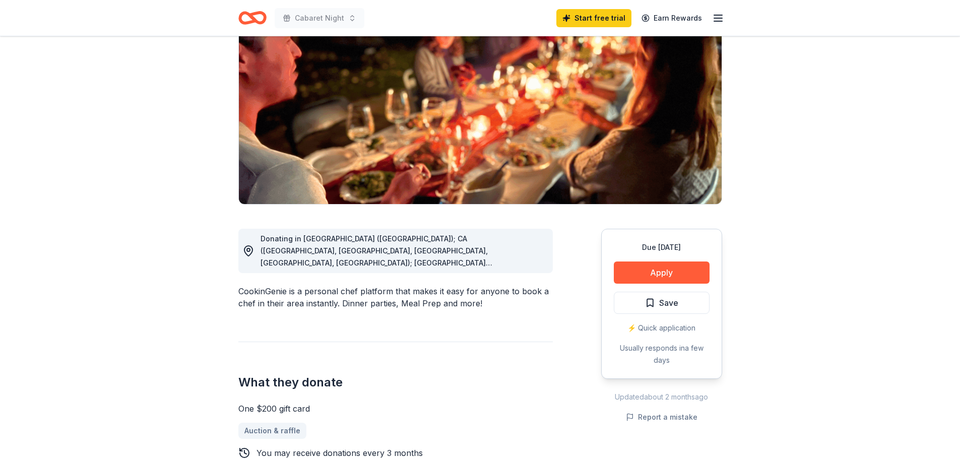
scroll to position [101, 0]
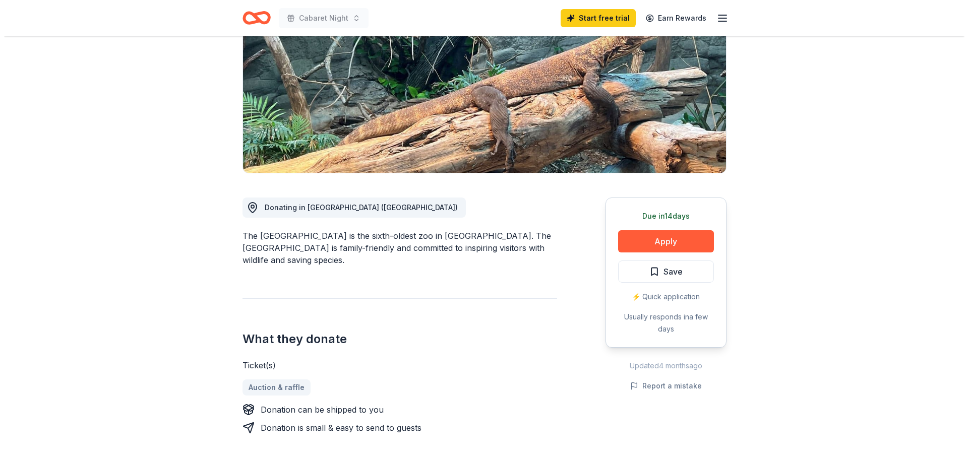
scroll to position [151, 0]
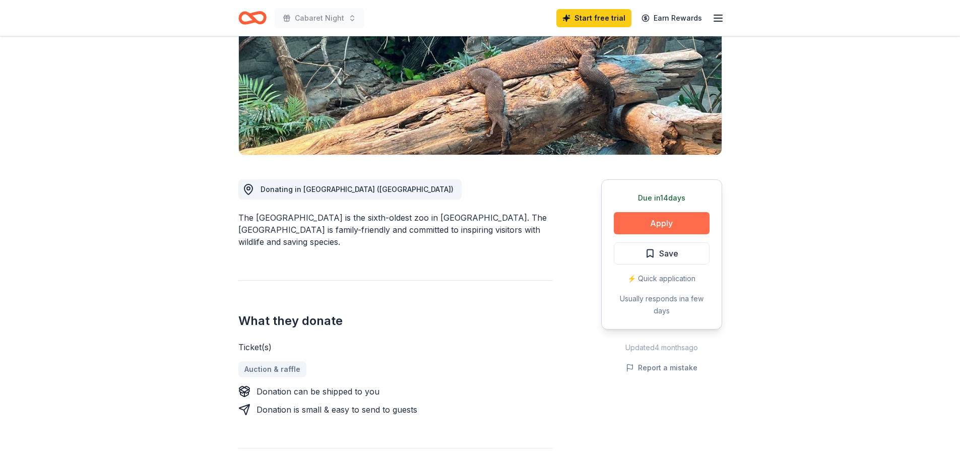
click at [674, 227] on button "Apply" at bounding box center [662, 223] width 96 height 22
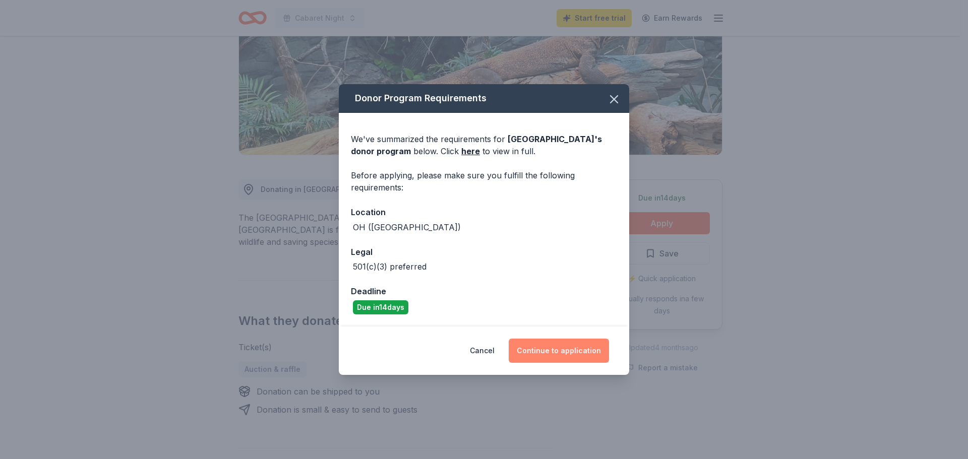
click at [572, 353] on button "Continue to application" at bounding box center [559, 351] width 100 height 24
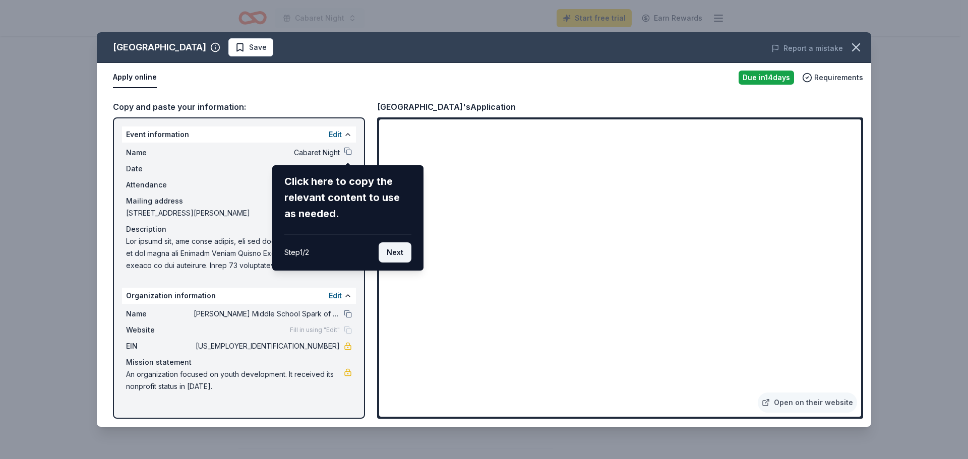
click at [406, 256] on button "Next" at bounding box center [395, 252] width 33 height 20
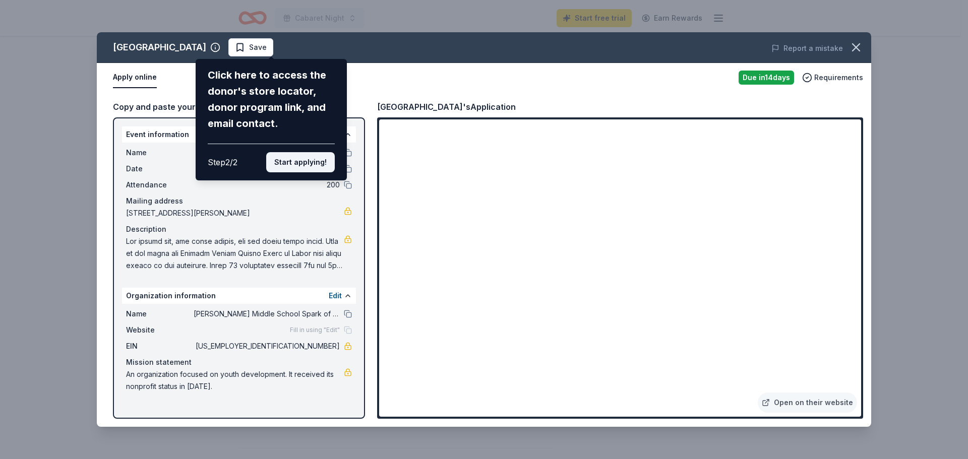
click at [304, 170] on button "Start applying!" at bounding box center [300, 162] width 69 height 20
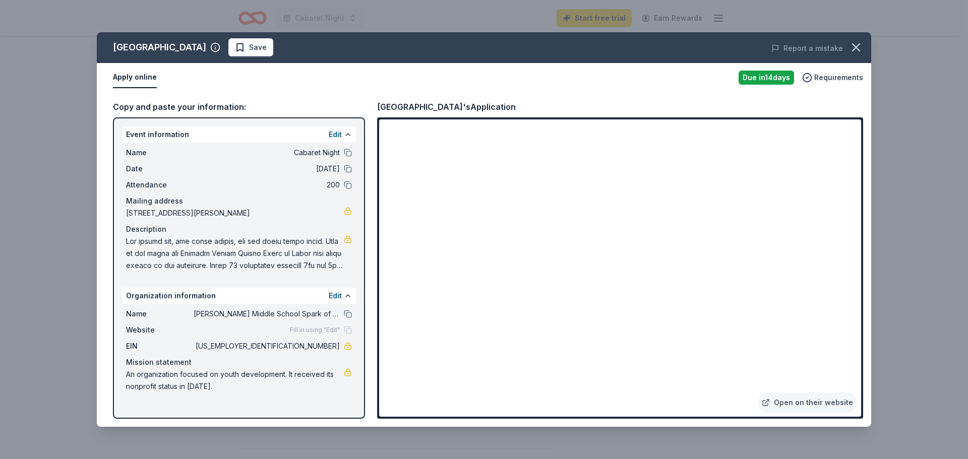
click at [349, 154] on div "Cincinnati Zoo & Botanical Garden Save Report a mistake Apply online Due in 14 …" at bounding box center [484, 229] width 774 height 395
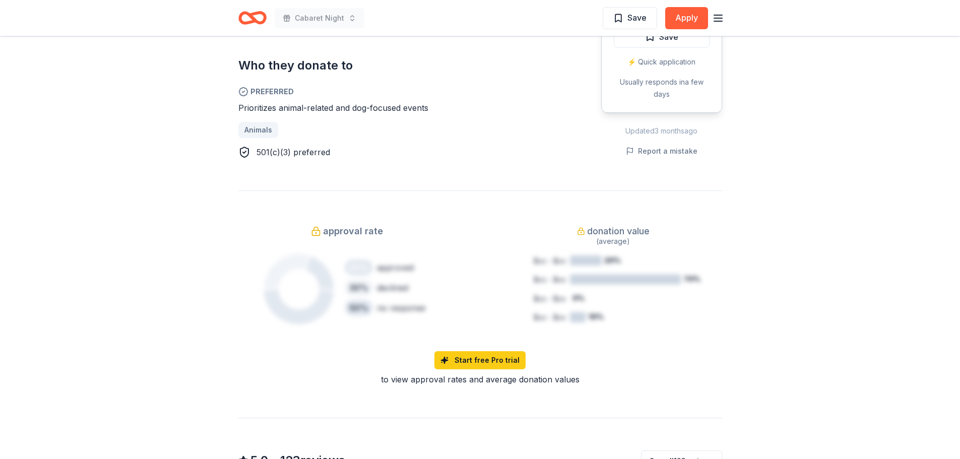
scroll to position [555, 0]
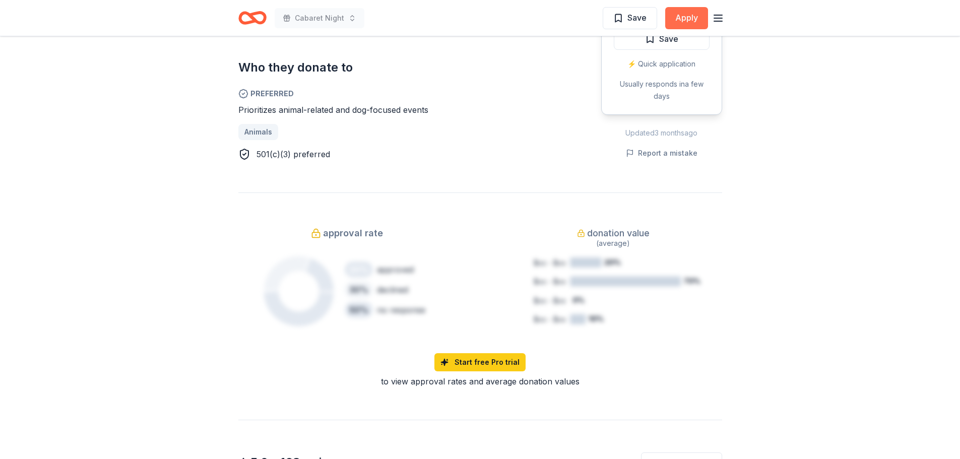
click at [684, 18] on button "Apply" at bounding box center [686, 18] width 43 height 22
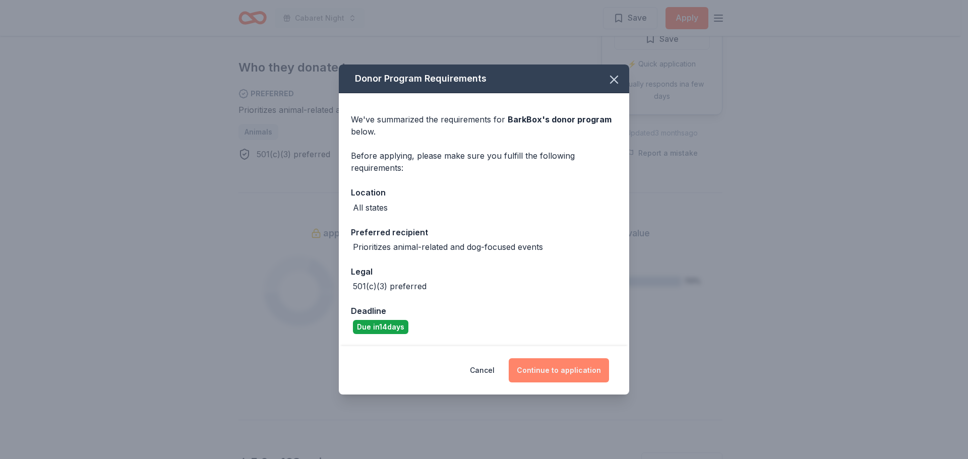
click at [561, 379] on button "Continue to application" at bounding box center [559, 370] width 100 height 24
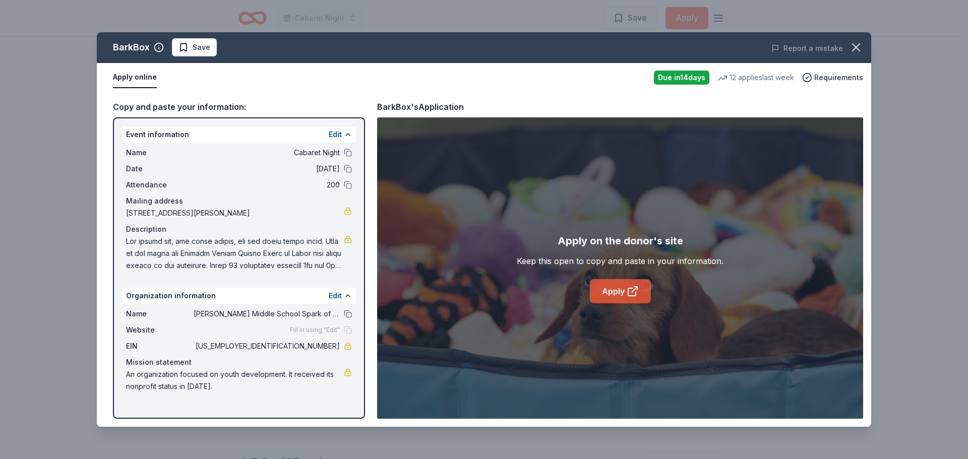
click at [621, 294] on link "Apply" at bounding box center [620, 291] width 61 height 24
click at [855, 44] on icon "button" at bounding box center [856, 47] width 14 height 14
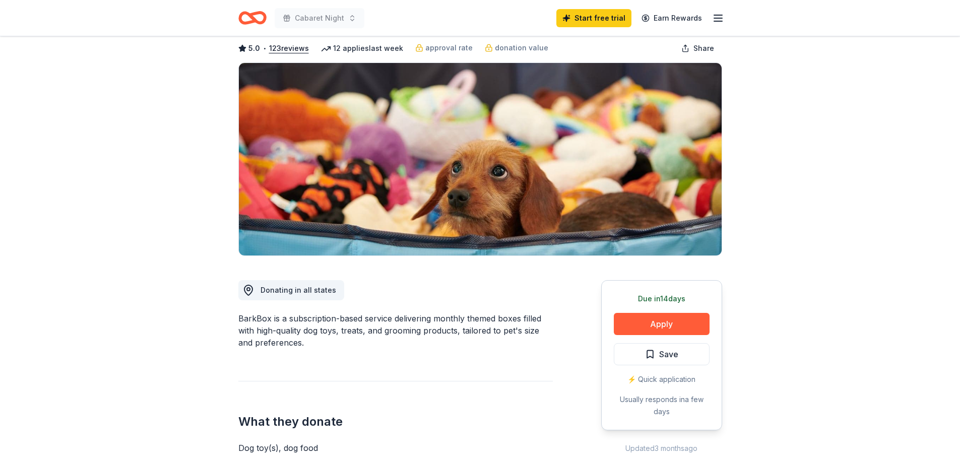
scroll to position [0, 0]
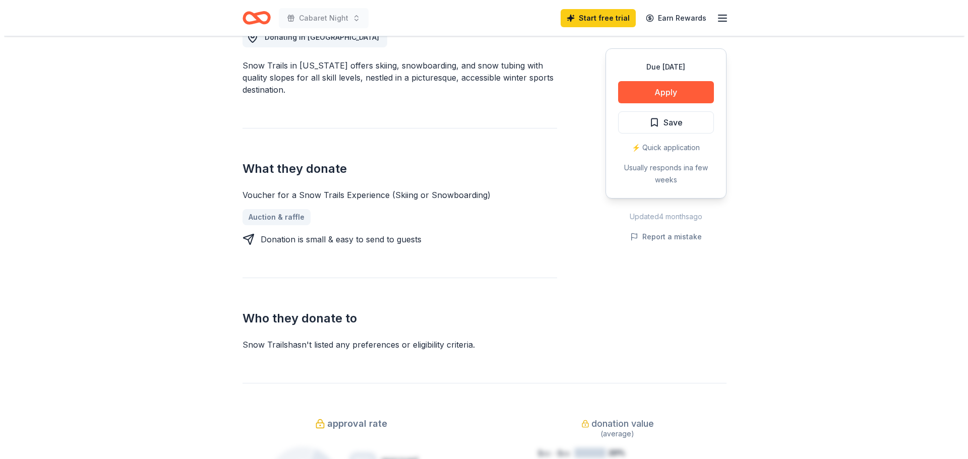
scroll to position [302, 0]
click at [683, 95] on button "Apply" at bounding box center [662, 92] width 96 height 22
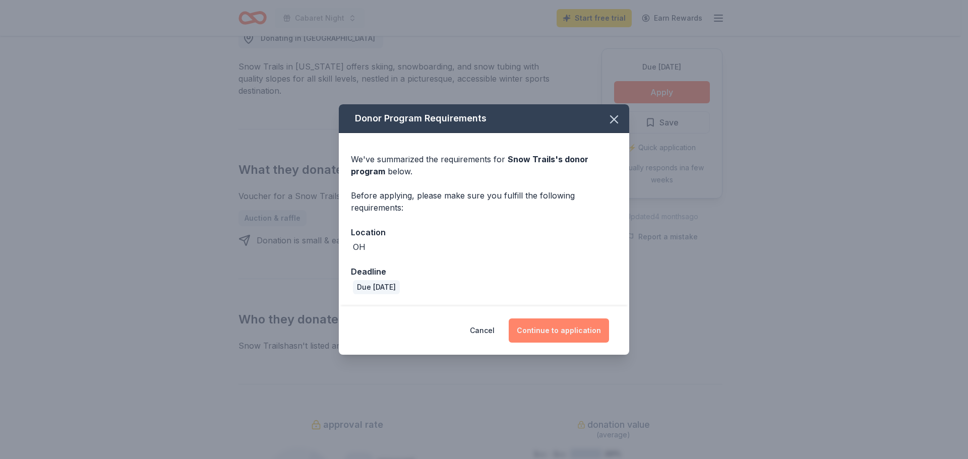
click at [565, 331] on button "Continue to application" at bounding box center [559, 331] width 100 height 24
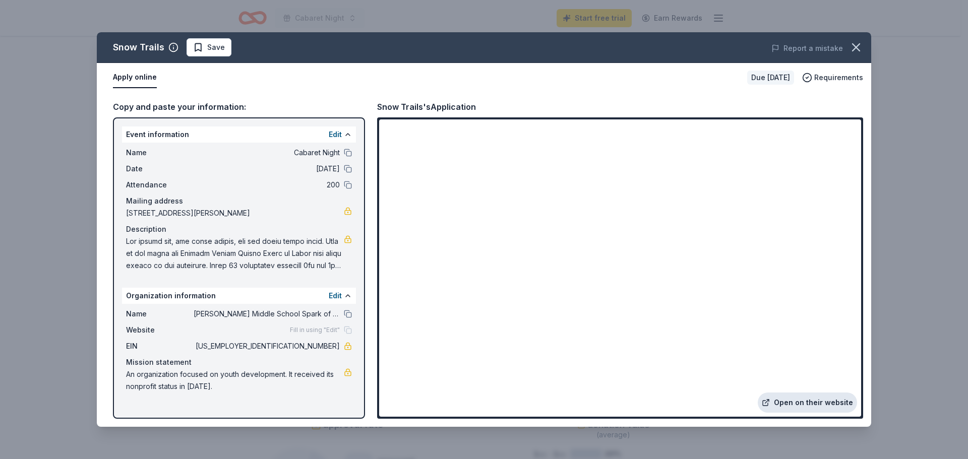
click at [786, 399] on link "Open on their website" at bounding box center [807, 403] width 99 height 20
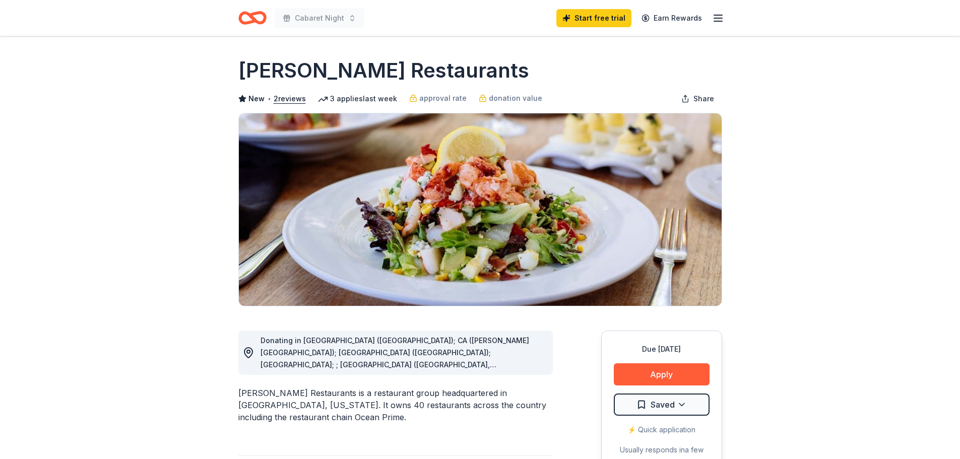
scroll to position [50, 0]
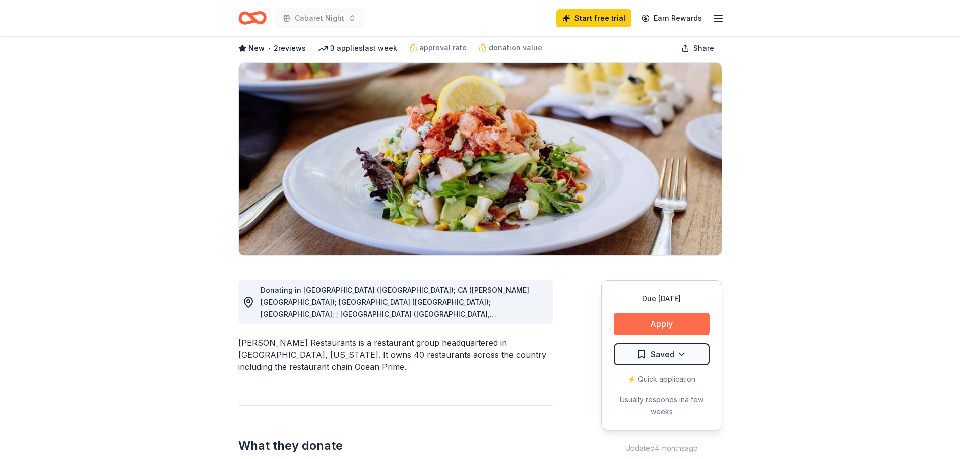
click at [658, 319] on button "Apply" at bounding box center [662, 324] width 96 height 22
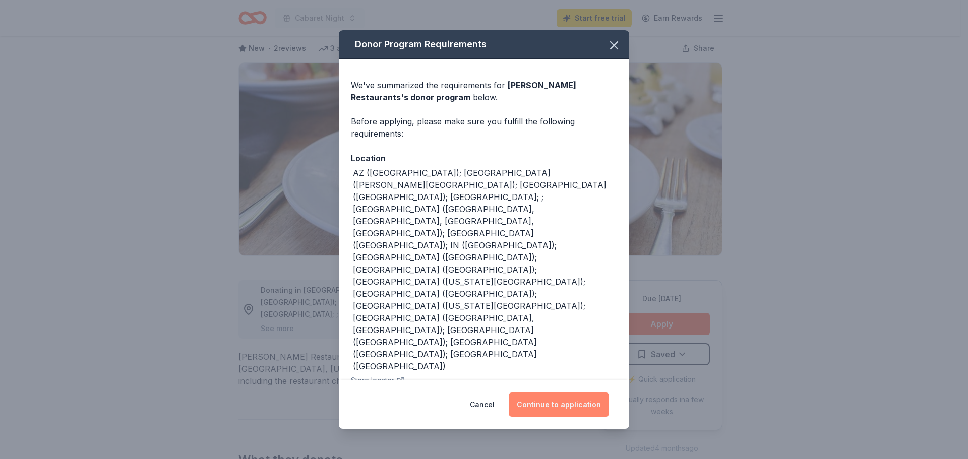
click at [574, 408] on button "Continue to application" at bounding box center [559, 405] width 100 height 24
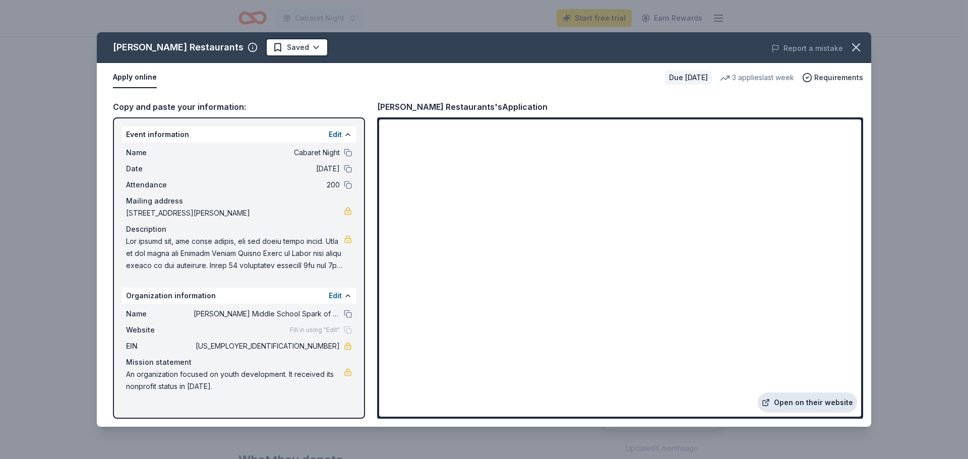
click at [805, 405] on link "Open on their website" at bounding box center [807, 403] width 99 height 20
click at [857, 48] on icon "button" at bounding box center [855, 47] width 7 height 7
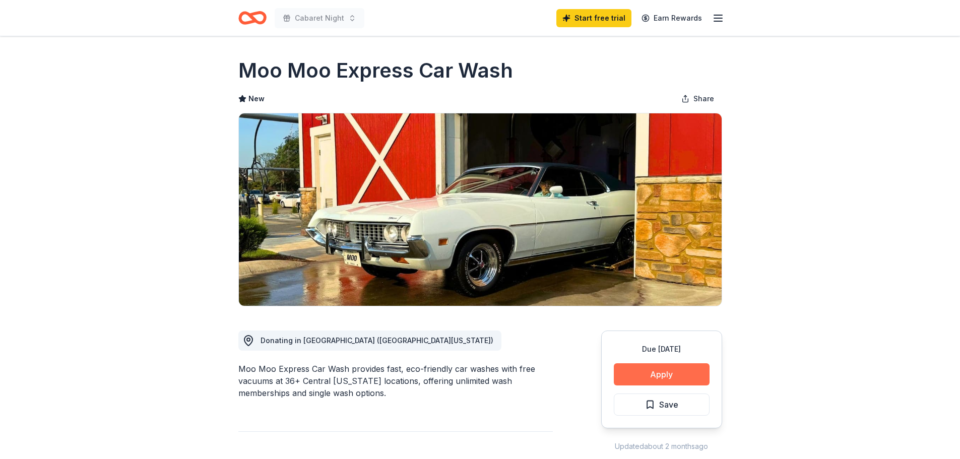
click at [663, 373] on button "Apply" at bounding box center [662, 374] width 96 height 22
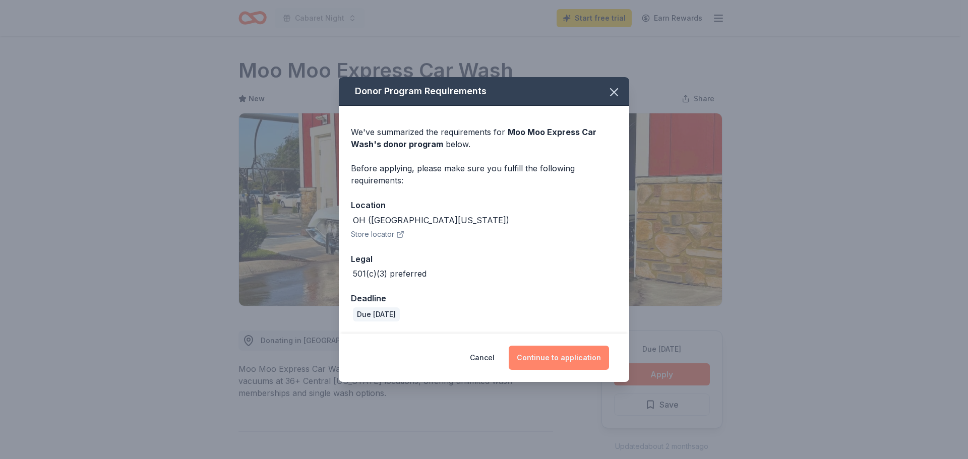
click at [574, 358] on button "Continue to application" at bounding box center [559, 358] width 100 height 24
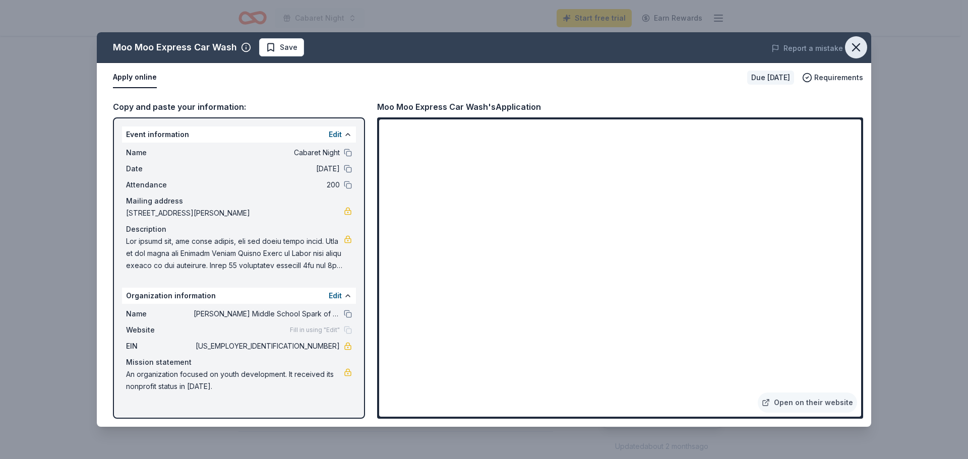
click at [858, 50] on icon "button" at bounding box center [855, 47] width 7 height 7
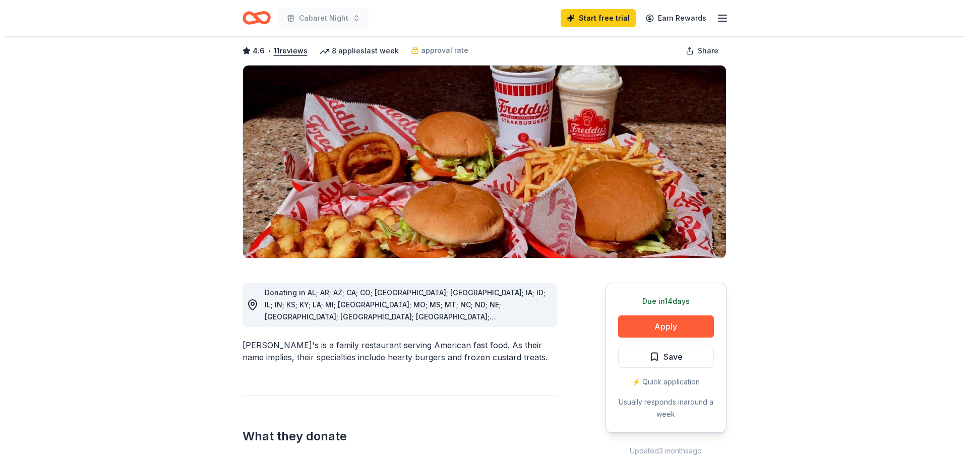
scroll to position [101, 0]
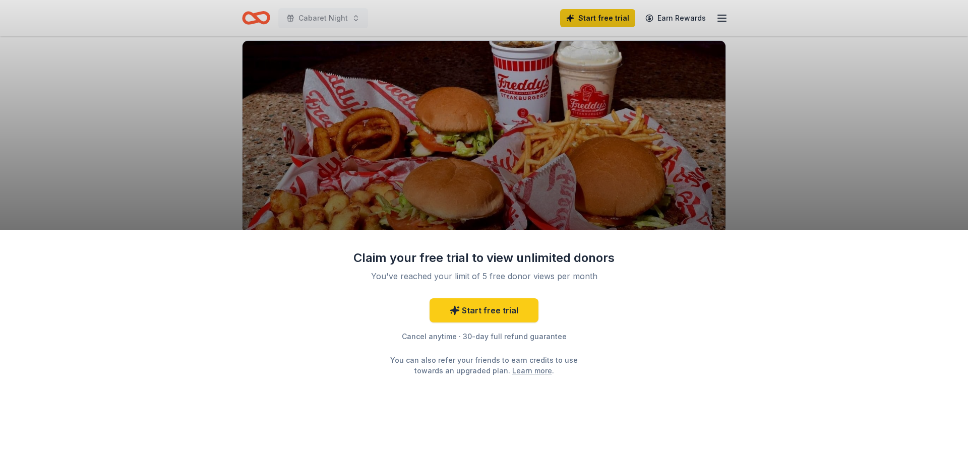
click at [824, 144] on div "Claim your free trial to view unlimited donors You've reached your limit of 5 f…" at bounding box center [484, 229] width 968 height 459
click at [743, 114] on div "Claim your free trial to view unlimited donors You've reached your limit of 5 f…" at bounding box center [484, 229] width 968 height 459
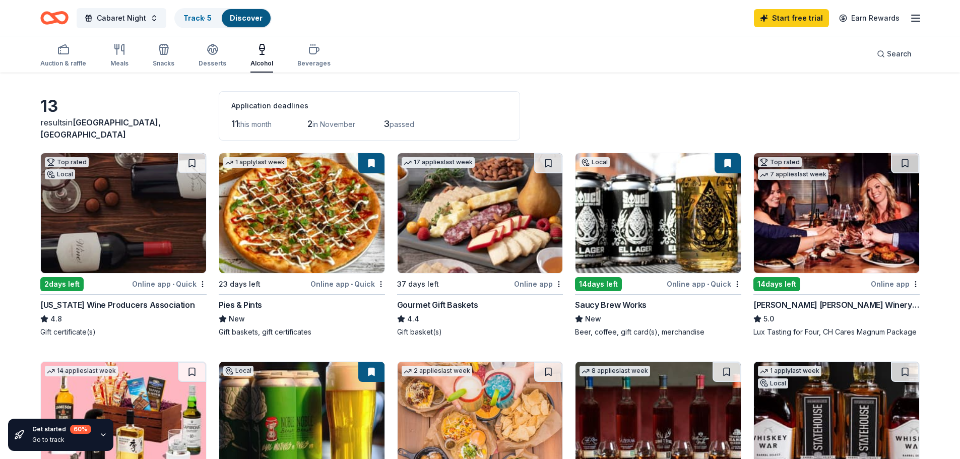
scroll to position [50, 0]
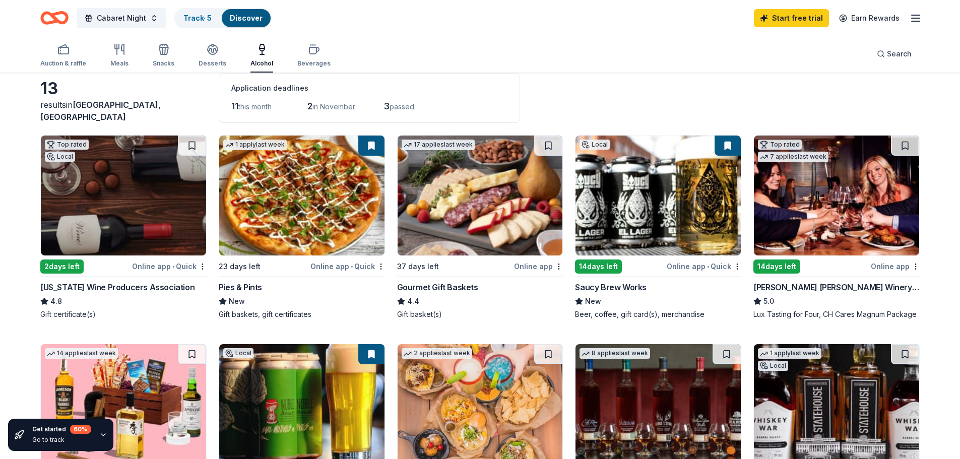
click at [335, 240] on img at bounding box center [301, 196] width 165 height 120
click at [150, 17] on button "Cabaret Night" at bounding box center [122, 18] width 90 height 20
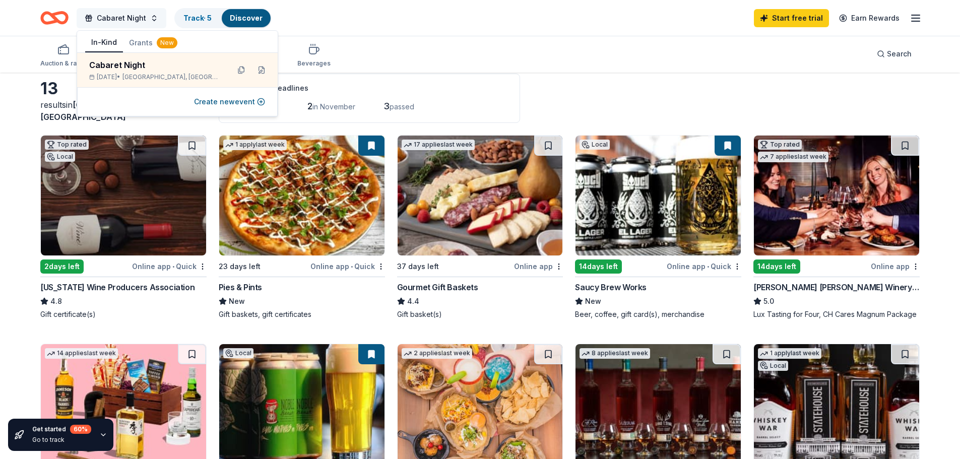
click at [150, 17] on button "Cabaret Night" at bounding box center [122, 18] width 90 height 20
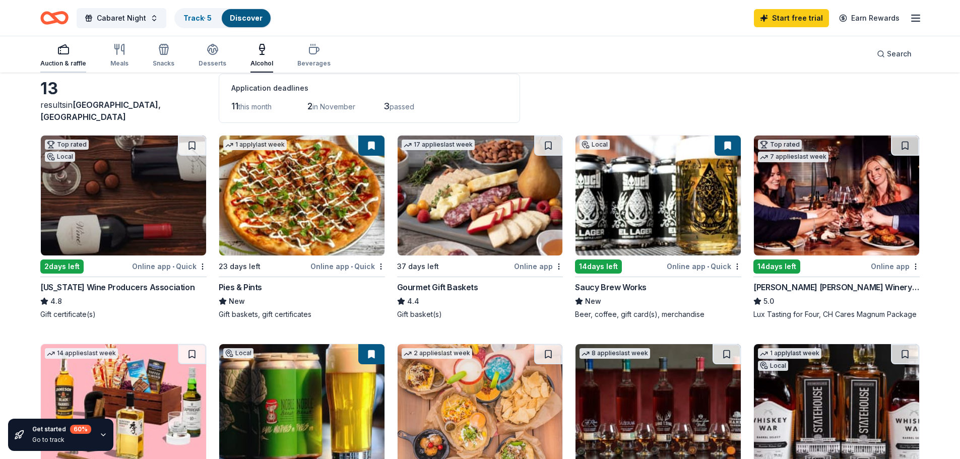
click at [73, 62] on div "Auction & raffle" at bounding box center [63, 63] width 46 height 8
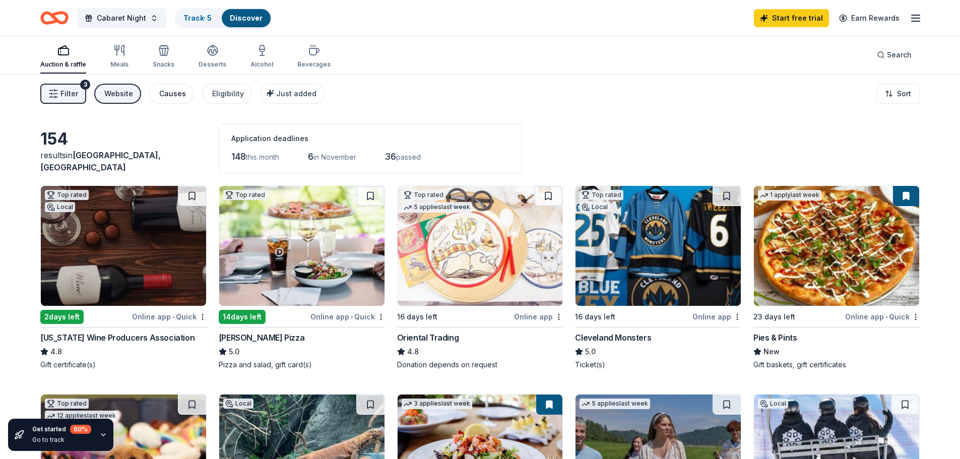
click at [181, 95] on div "Causes" at bounding box center [172, 94] width 27 height 12
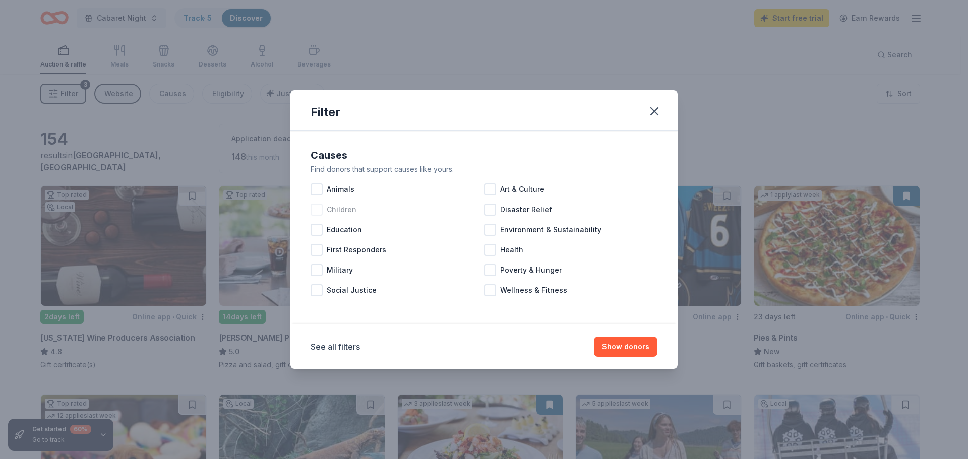
click at [346, 211] on span "Children" at bounding box center [342, 210] width 30 height 12
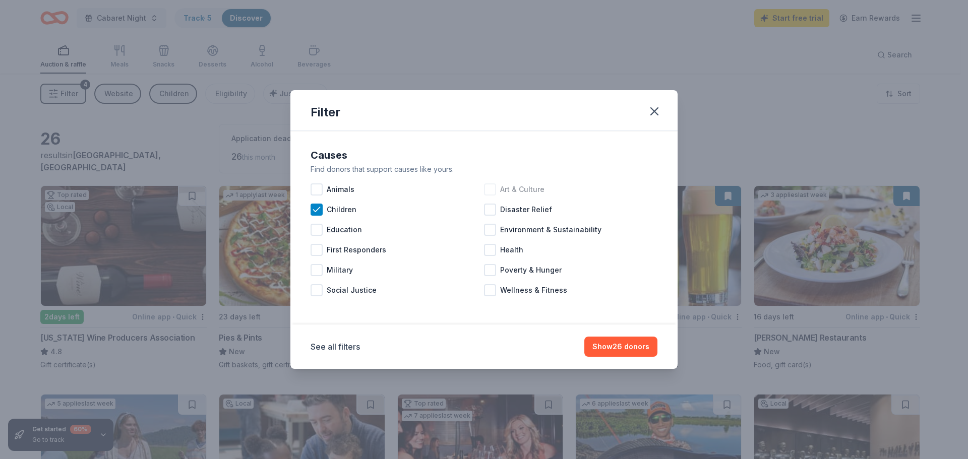
click at [511, 187] on span "Art & Culture" at bounding box center [522, 189] width 44 height 12
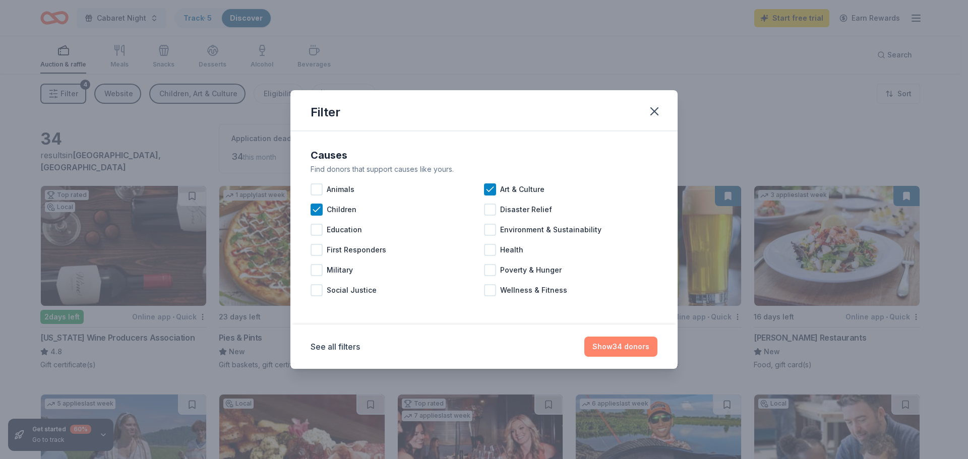
click at [640, 348] on button "Show 34 donors" at bounding box center [620, 347] width 73 height 20
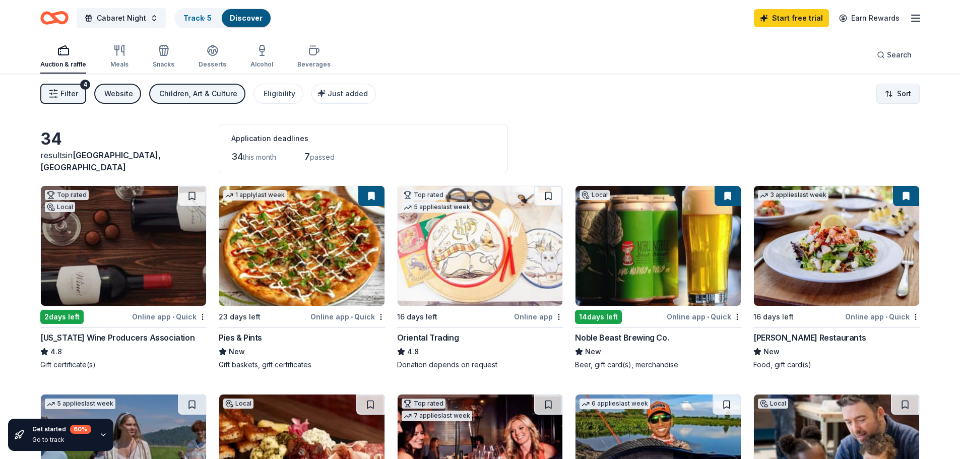
click at [894, 91] on html "Cabaret Night Track · 5 Discover Start free trial Earn Rewards Auction & raffle…" at bounding box center [480, 229] width 960 height 459
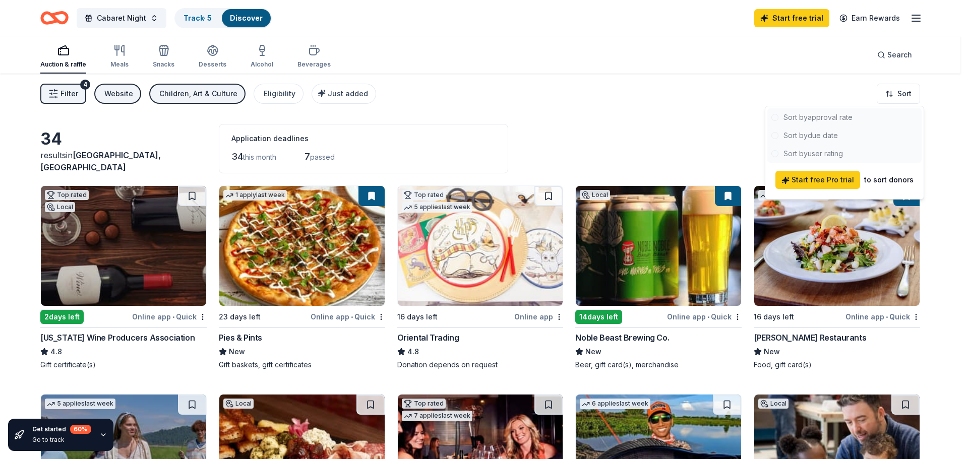
drag, startPoint x: 838, startPoint y: 140, endPoint x: 611, endPoint y: 150, distance: 227.0
click at [611, 150] on html "Cabaret Night Track · 5 Discover Start free trial Earn Rewards Auction & raffle…" at bounding box center [484, 229] width 968 height 459
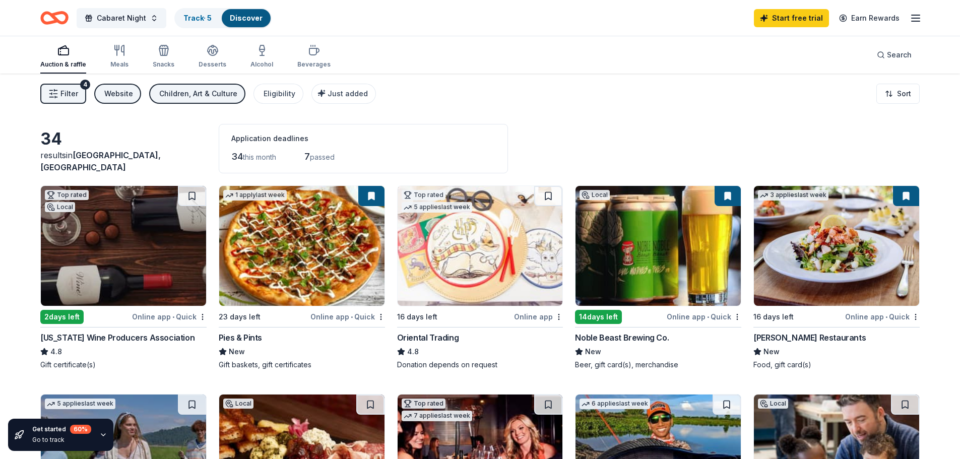
click at [171, 98] on div "Children, Art & Culture" at bounding box center [198, 94] width 78 height 12
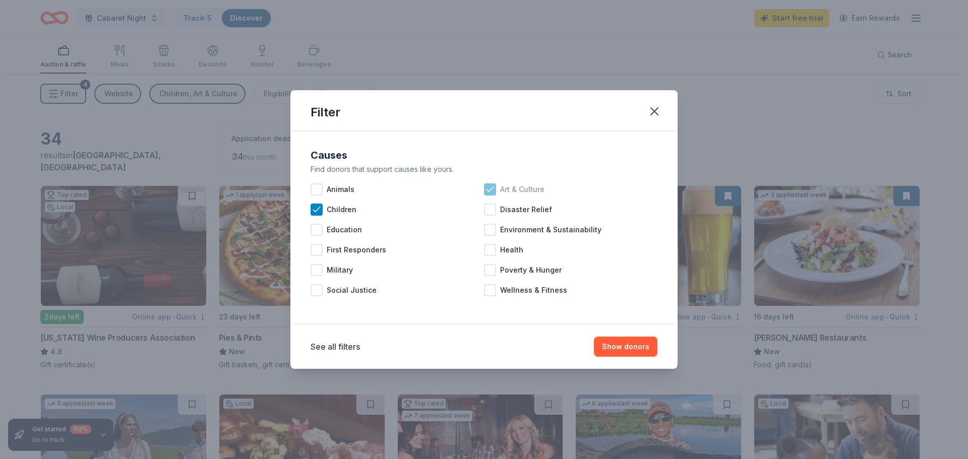
click at [508, 193] on span "Art & Culture" at bounding box center [522, 189] width 44 height 12
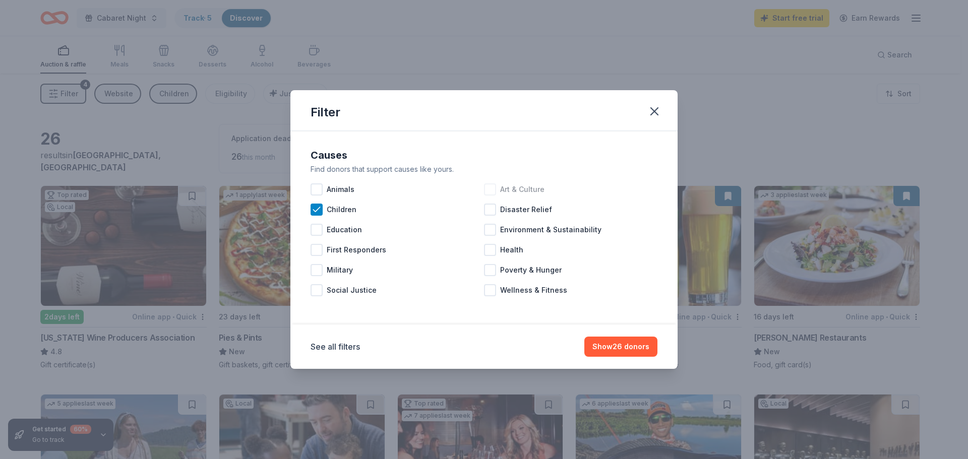
click at [521, 188] on span "Art & Culture" at bounding box center [522, 189] width 44 height 12
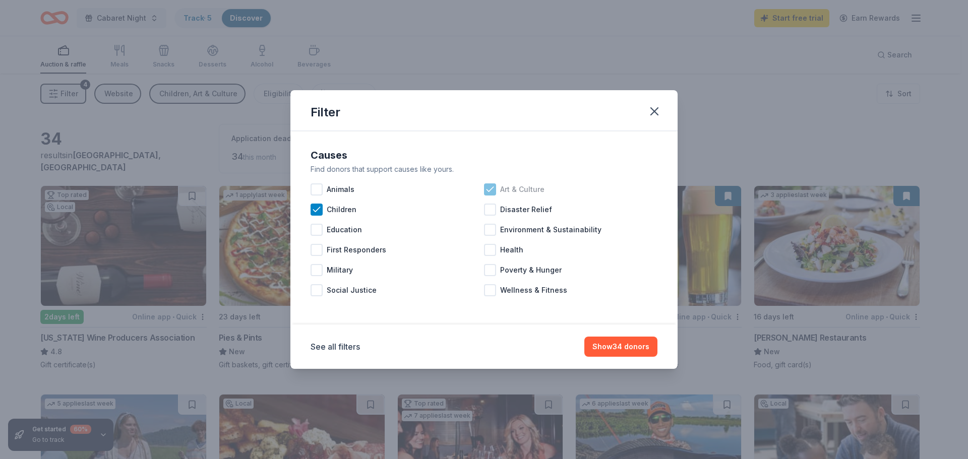
click at [521, 188] on span "Art & Culture" at bounding box center [522, 189] width 44 height 12
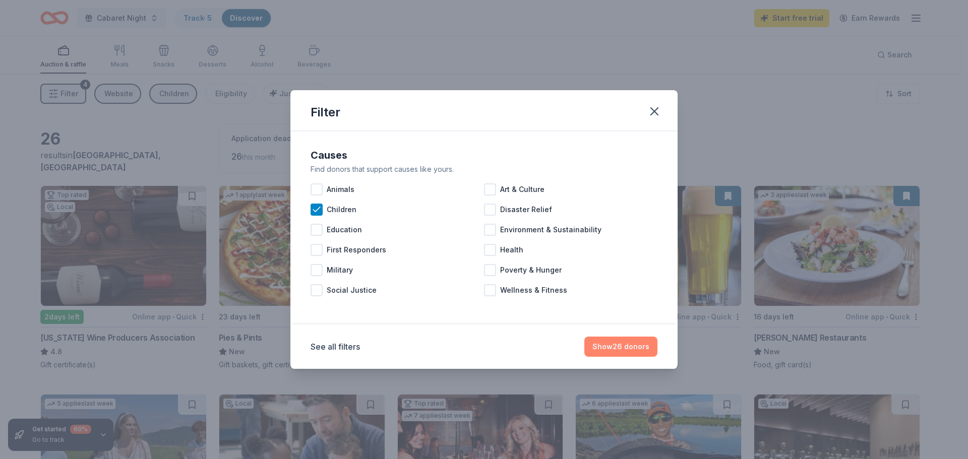
click at [632, 348] on button "Show 26 donors" at bounding box center [620, 347] width 73 height 20
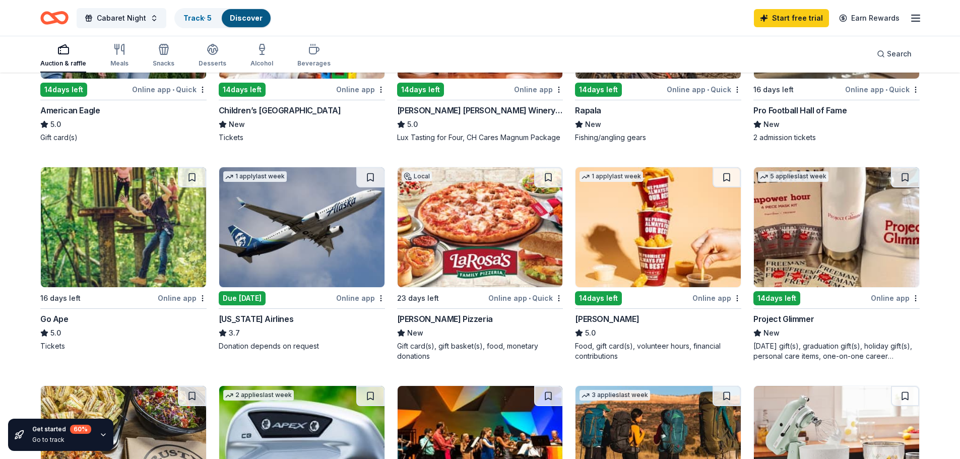
scroll to position [454, 0]
